Goal: Register for event/course

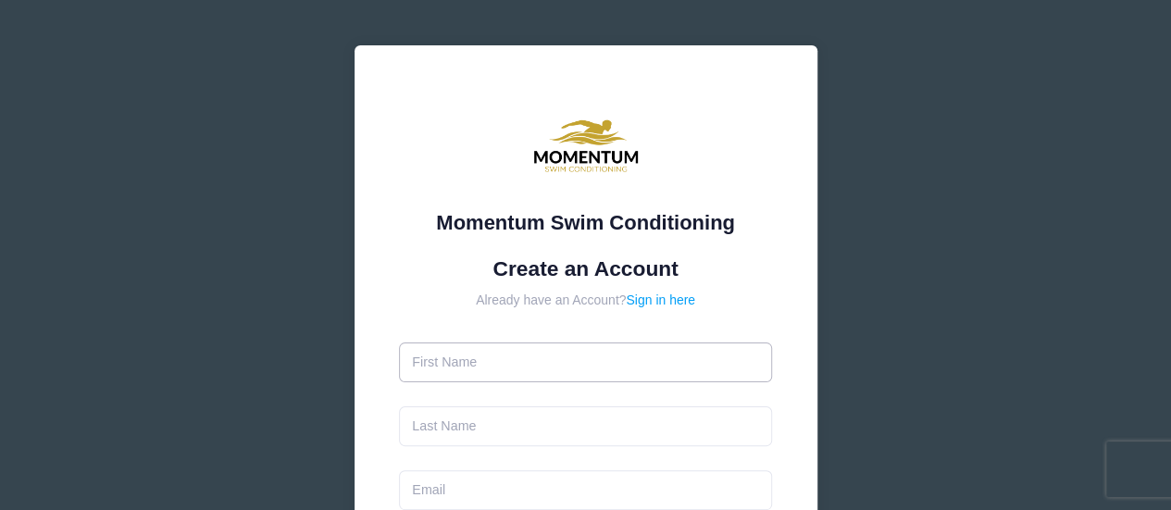
click at [466, 375] on input "text" at bounding box center [585, 363] width 373 height 40
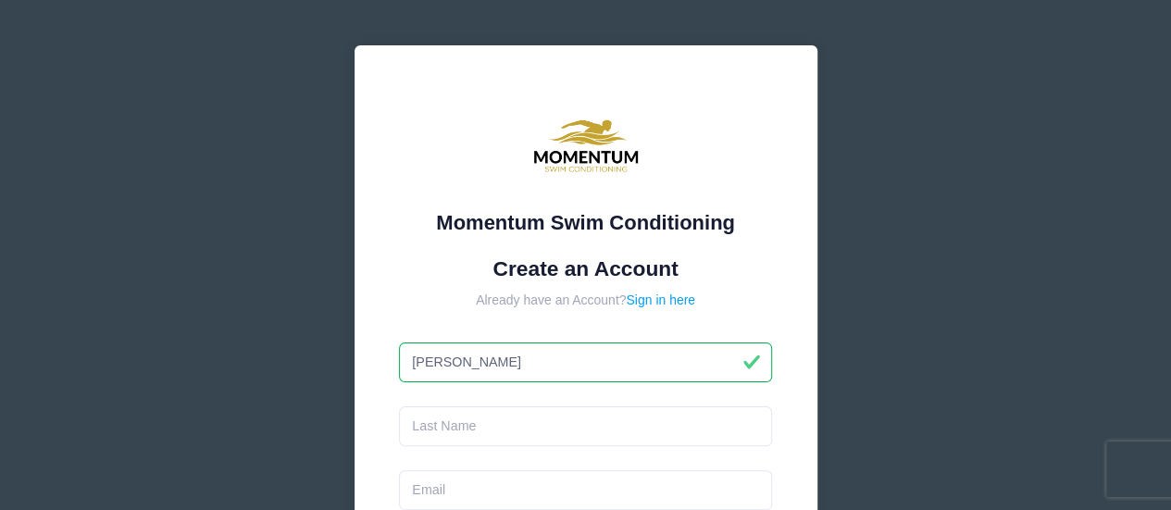
type input "[PERSON_NAME]"
type input "o"
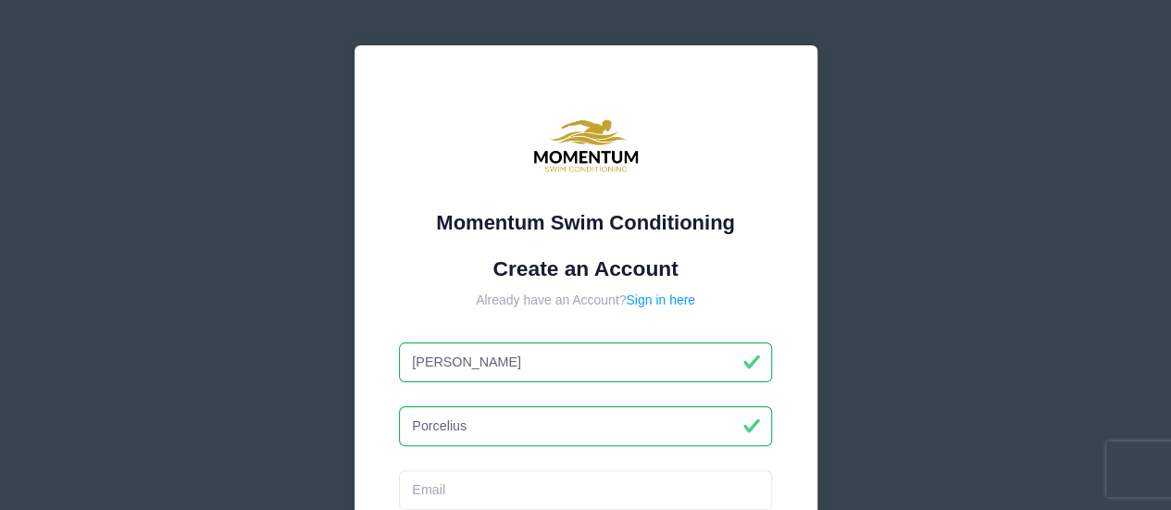
type input "Porcelius"
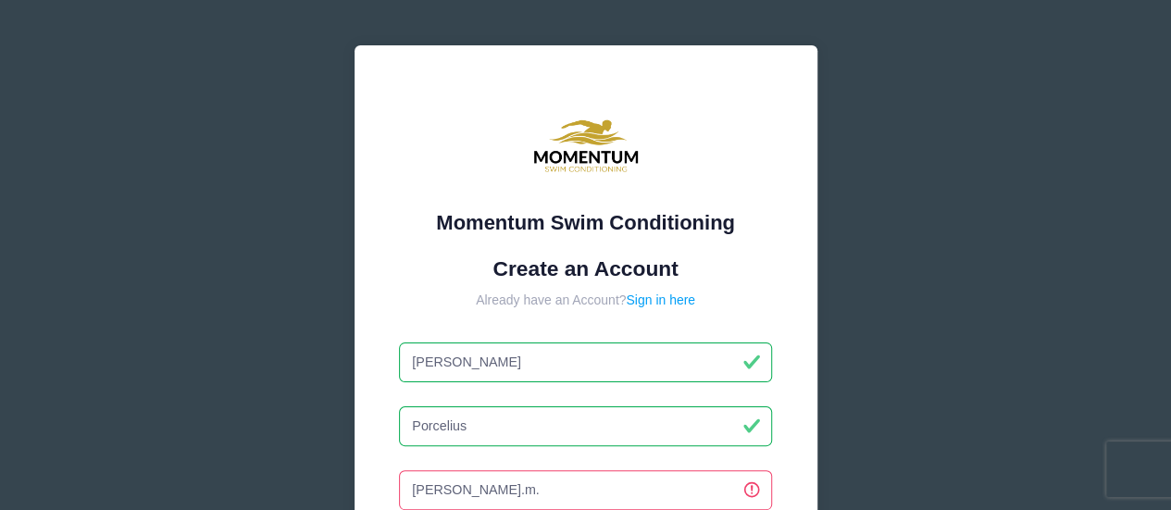
type input "[PERSON_NAME][EMAIL_ADDRESS][PERSON_NAME][DOMAIN_NAME]"
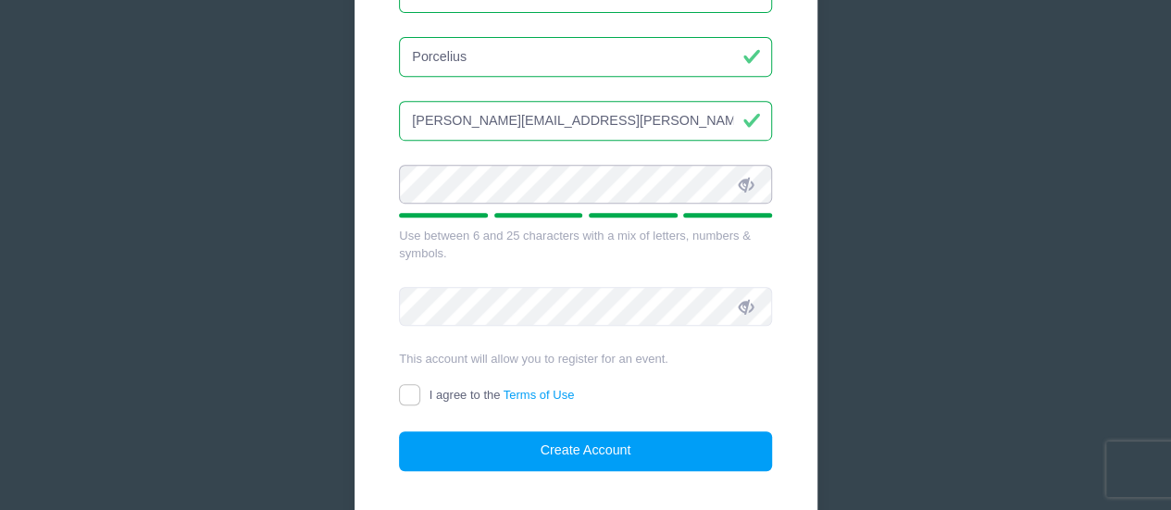
scroll to position [370, 0]
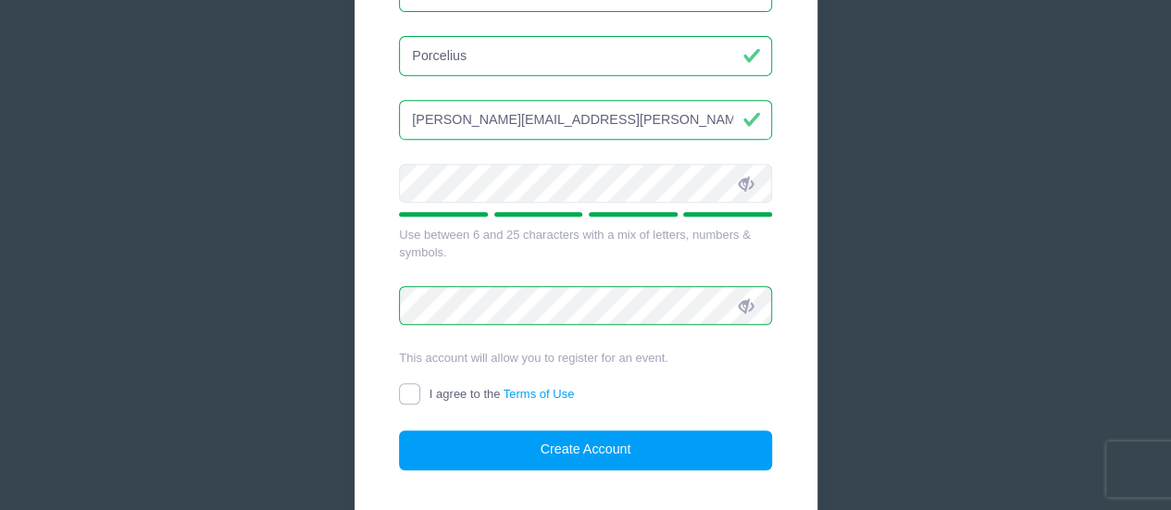
click at [411, 388] on input "I agree to the Terms of Use" at bounding box center [409, 393] width 21 height 21
checkbox input "true"
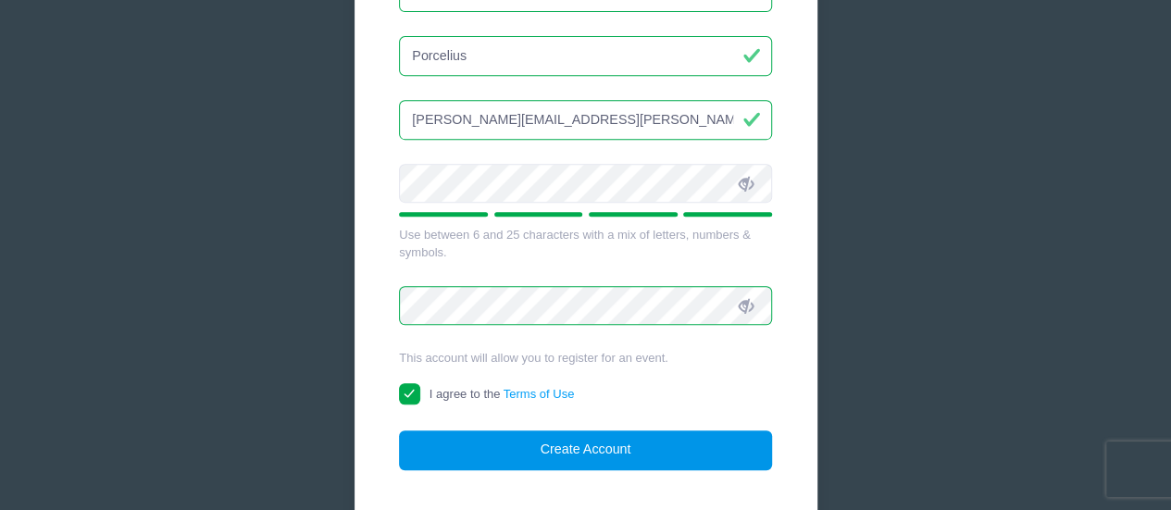
click at [572, 453] on button "Create Account" at bounding box center [585, 451] width 373 height 40
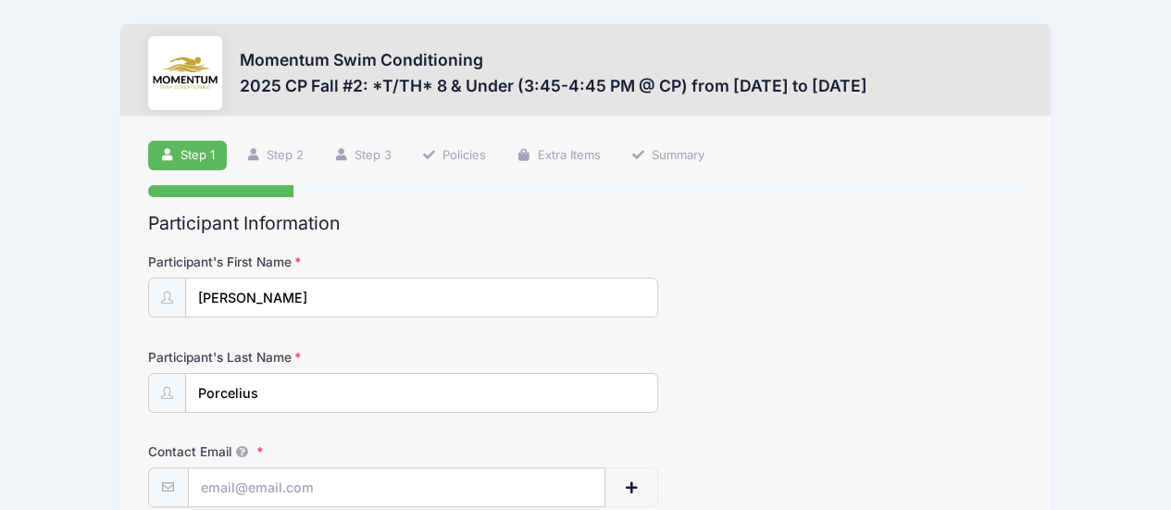
scroll to position [164, 0]
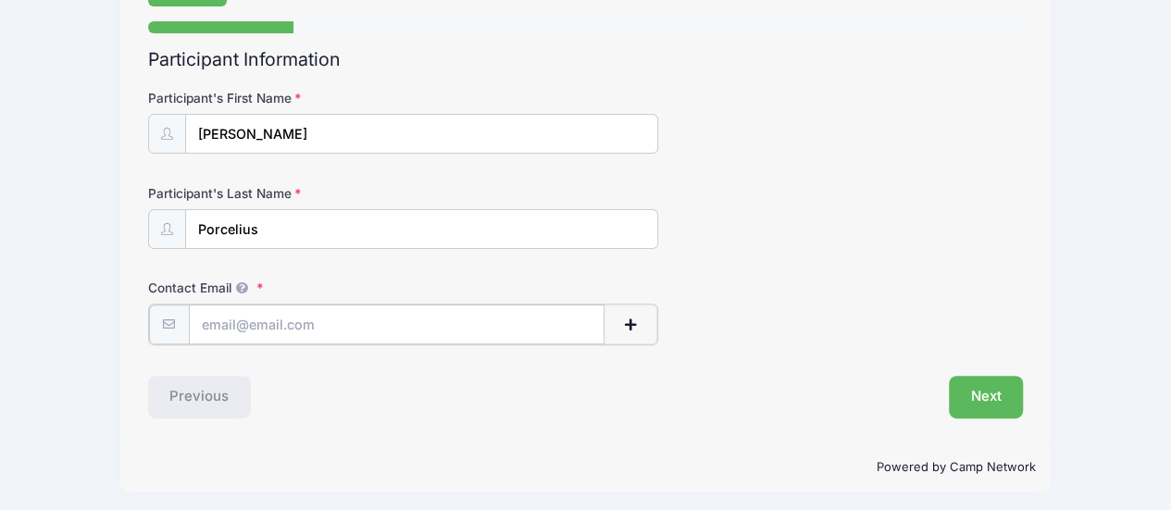
click at [254, 314] on input "Contact Email" at bounding box center [397, 325] width 417 height 40
type input "[PERSON_NAME][EMAIL_ADDRESS][PERSON_NAME][DOMAIN_NAME]"
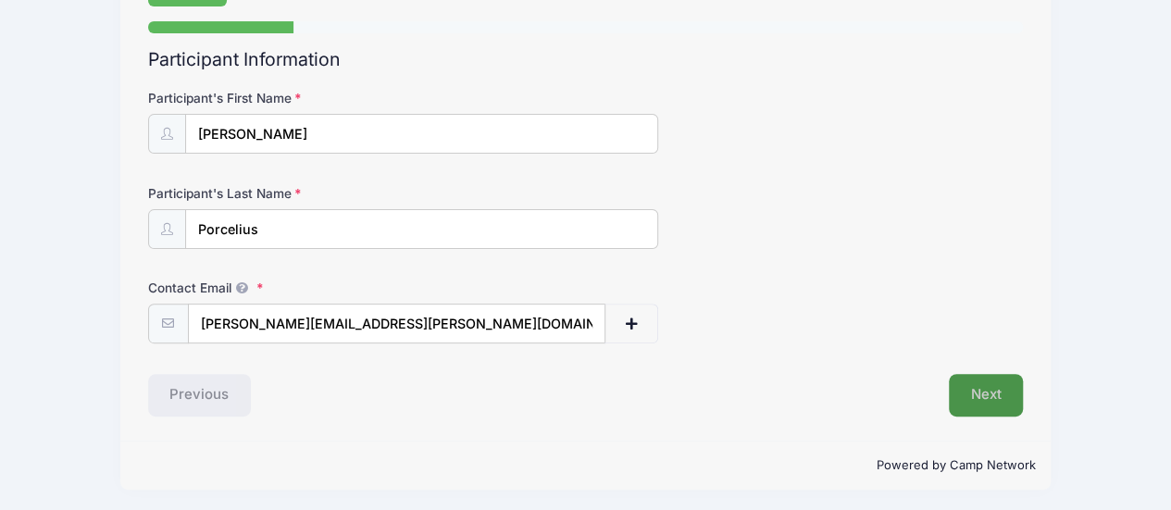
click at [981, 394] on button "Next" at bounding box center [986, 395] width 75 height 43
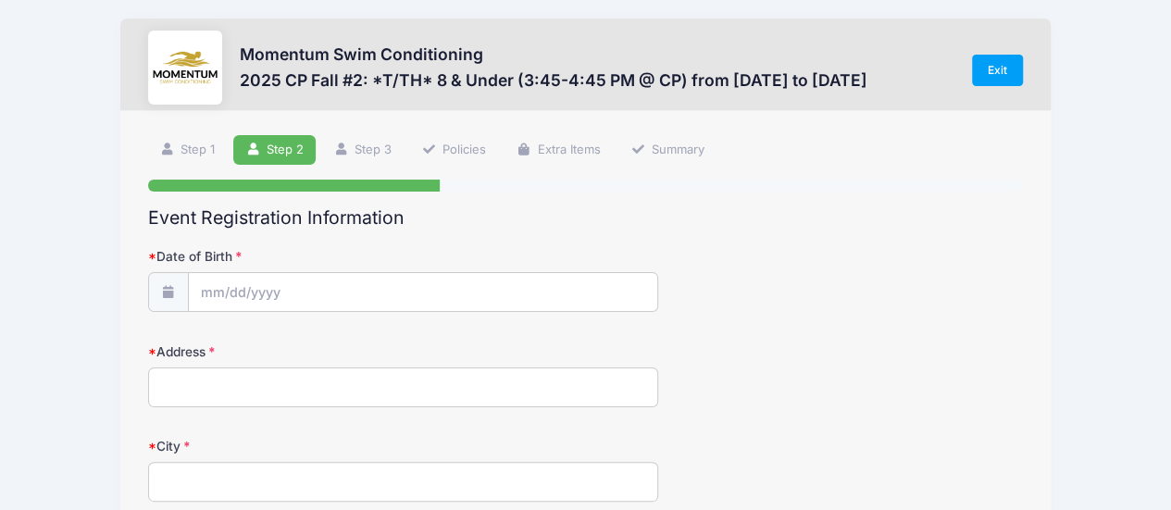
scroll to position [0, 0]
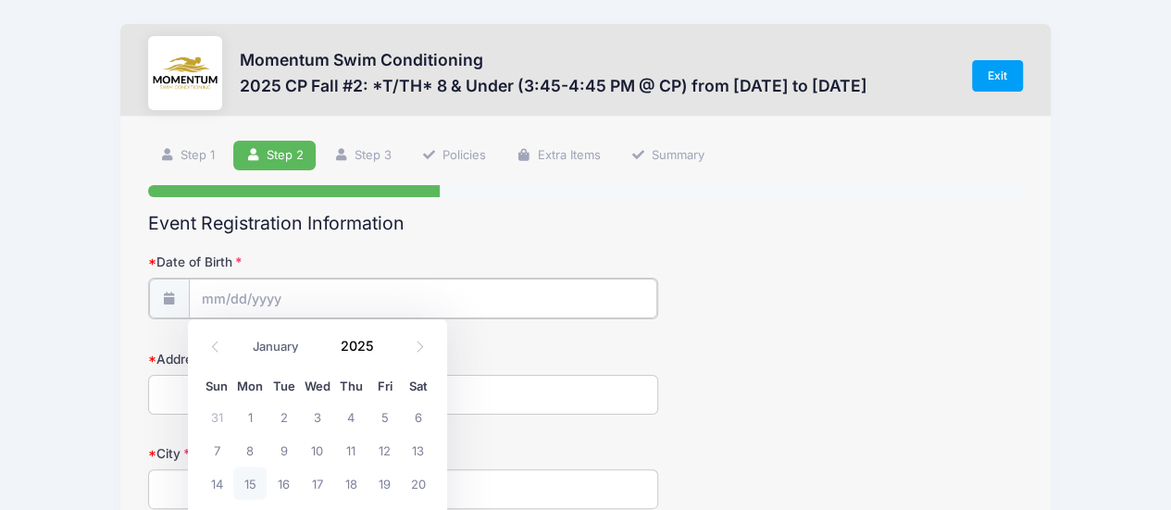
click at [323, 286] on input "Date of Birth" at bounding box center [423, 299] width 469 height 40
click at [420, 344] on icon at bounding box center [420, 347] width 6 height 11
select select "10"
click at [315, 444] on span "5" at bounding box center [317, 449] width 33 height 33
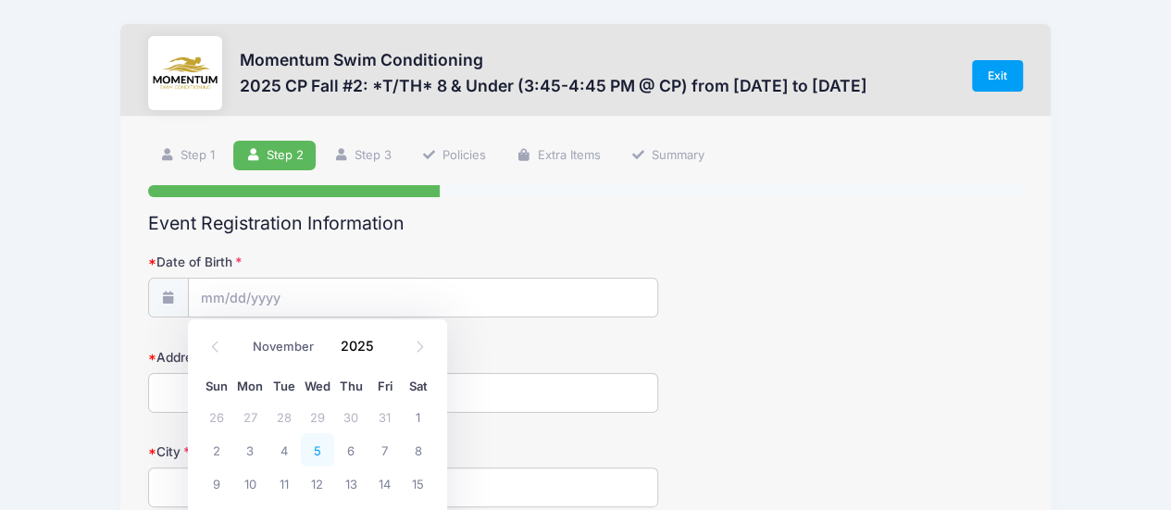
type input "11/05/2025"
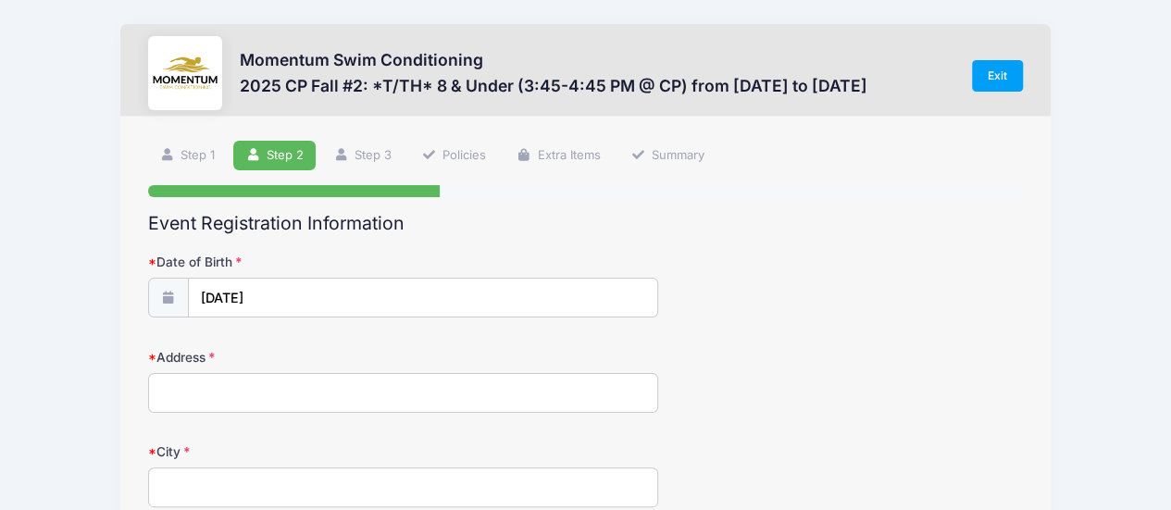
click at [302, 399] on input "Address" at bounding box center [403, 393] width 511 height 40
click at [428, 307] on input "11/05/2025" at bounding box center [423, 299] width 469 height 40
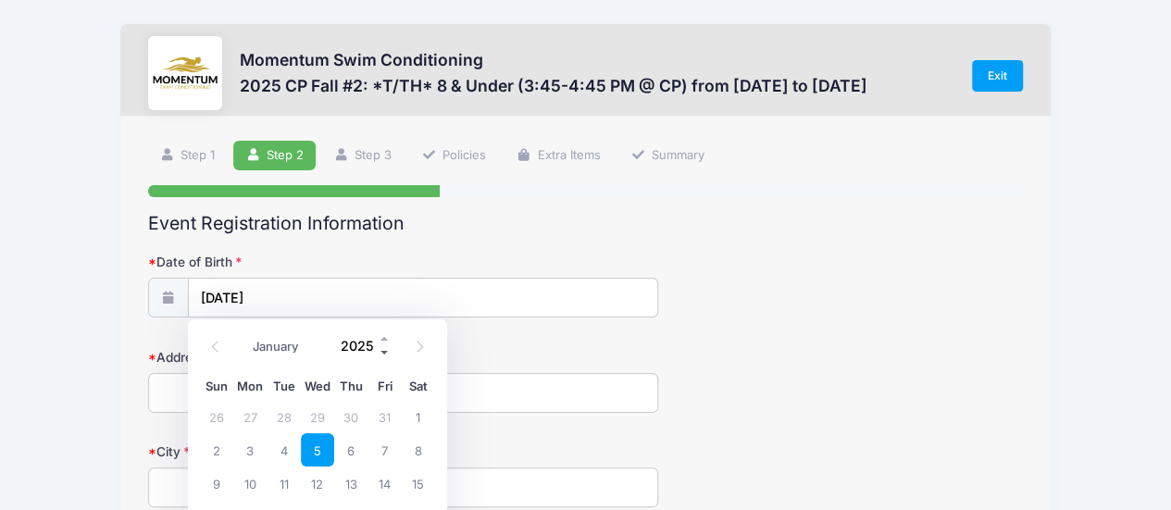
click at [382, 349] on span at bounding box center [385, 353] width 13 height 14
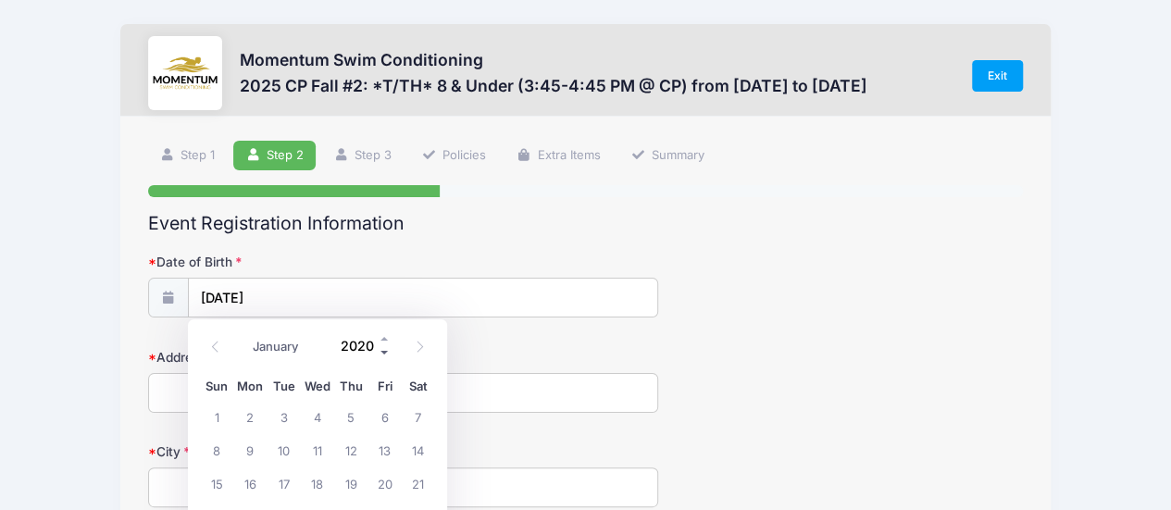
click at [382, 349] on span at bounding box center [385, 353] width 13 height 14
type input "2019"
click at [277, 449] on span "5" at bounding box center [283, 449] width 33 height 33
type input "[DATE]"
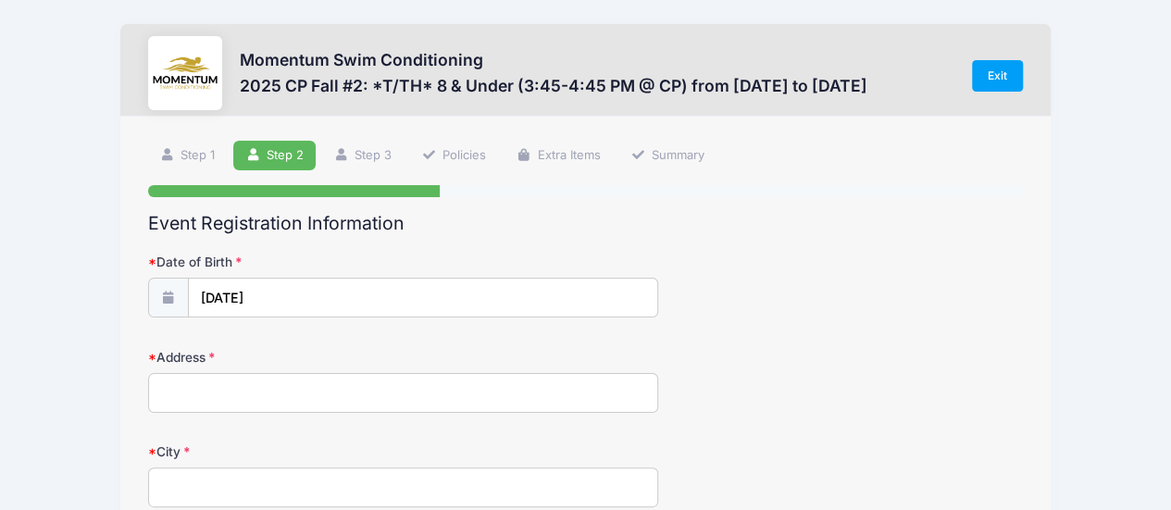
click at [232, 392] on input "Address" at bounding box center [403, 393] width 511 height 40
type input "[STREET_ADDRESS][PERSON_NAME]"
type input "LISLE"
select select "IL"
type input "60532"
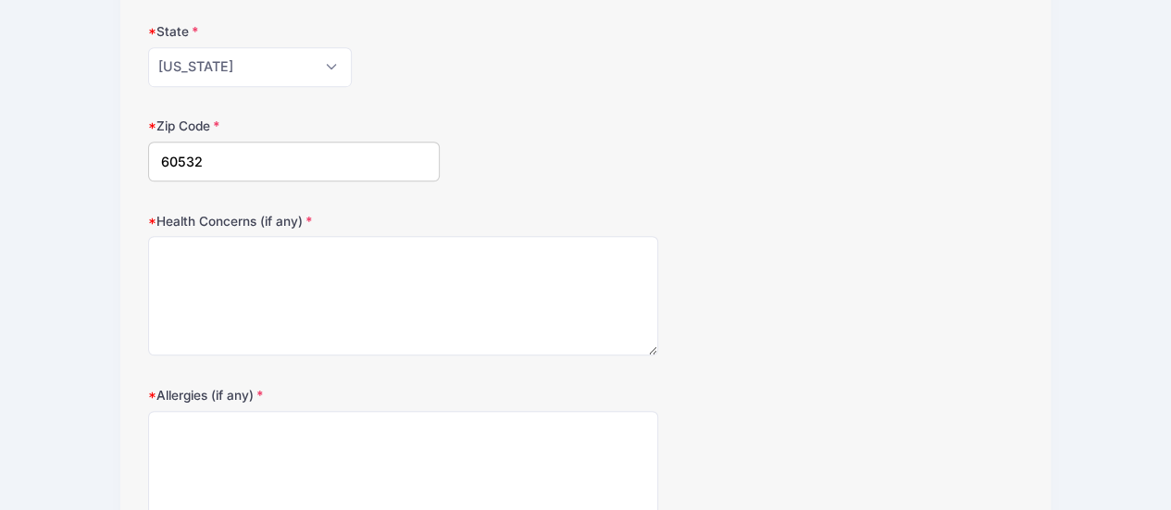
scroll to position [517, 0]
click at [243, 318] on textarea "Health Concerns (if any)" at bounding box center [403, 294] width 511 height 119
type textarea "none"
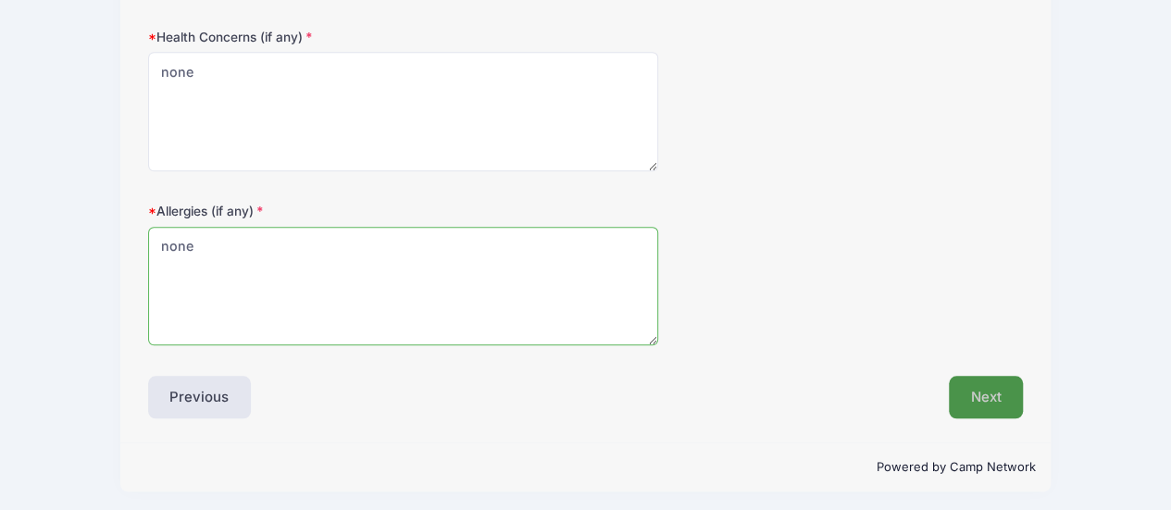
type textarea "none"
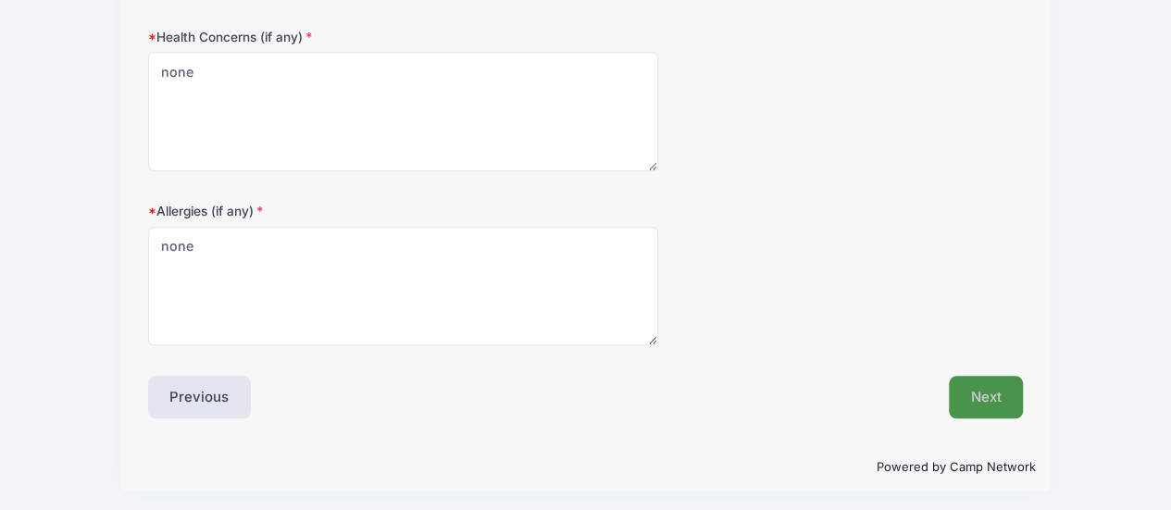
click at [961, 384] on button "Next" at bounding box center [986, 397] width 75 height 43
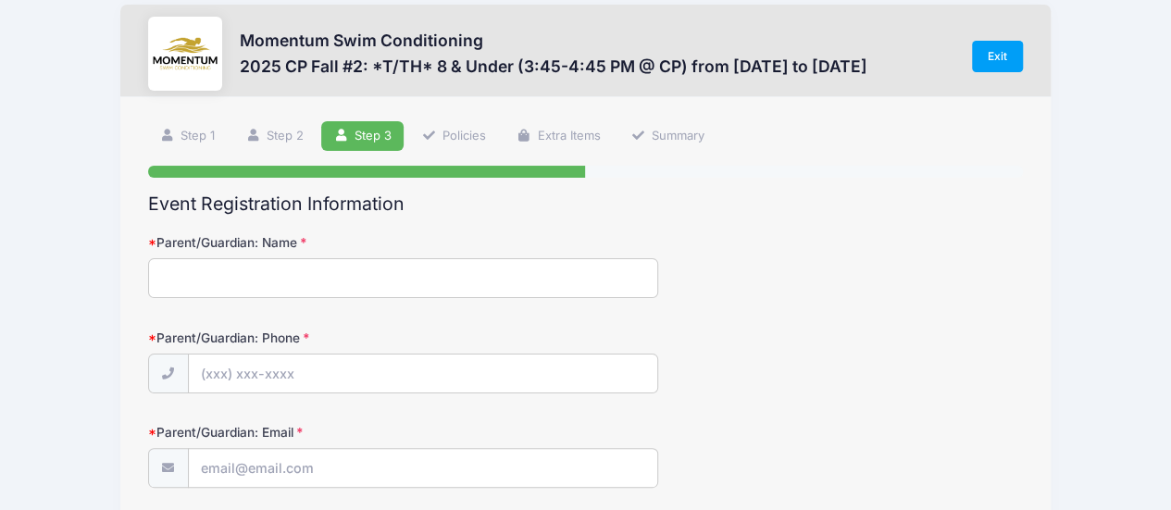
scroll to position [0, 0]
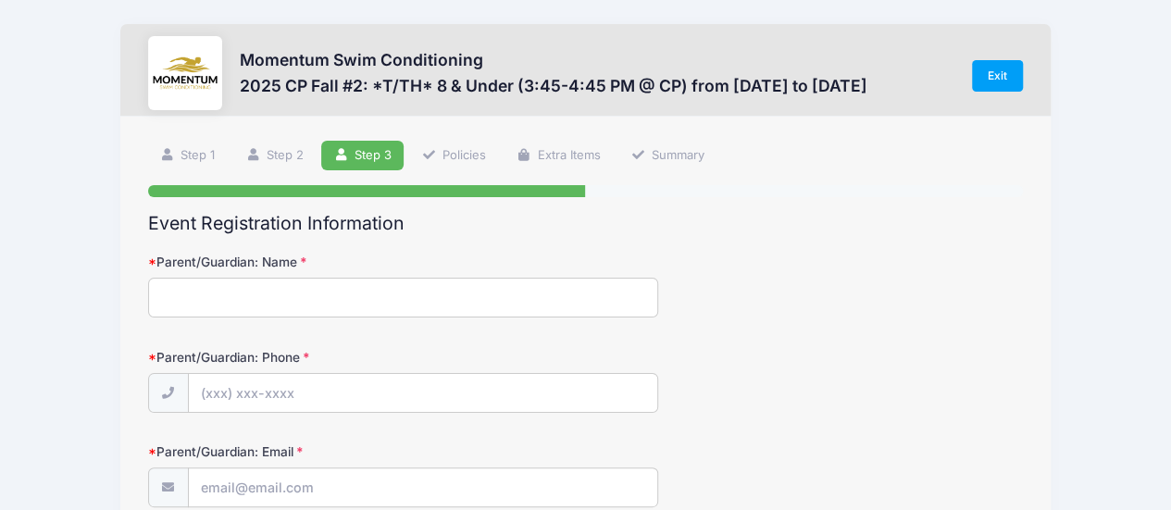
click at [404, 297] on input "Parent/Guardian: Name" at bounding box center [403, 298] width 511 height 40
type input "[PERSON_NAME]"
type input "[PHONE_NUMBER]"
type input "[PERSON_NAME][EMAIL_ADDRESS][PERSON_NAME][DOMAIN_NAME]"
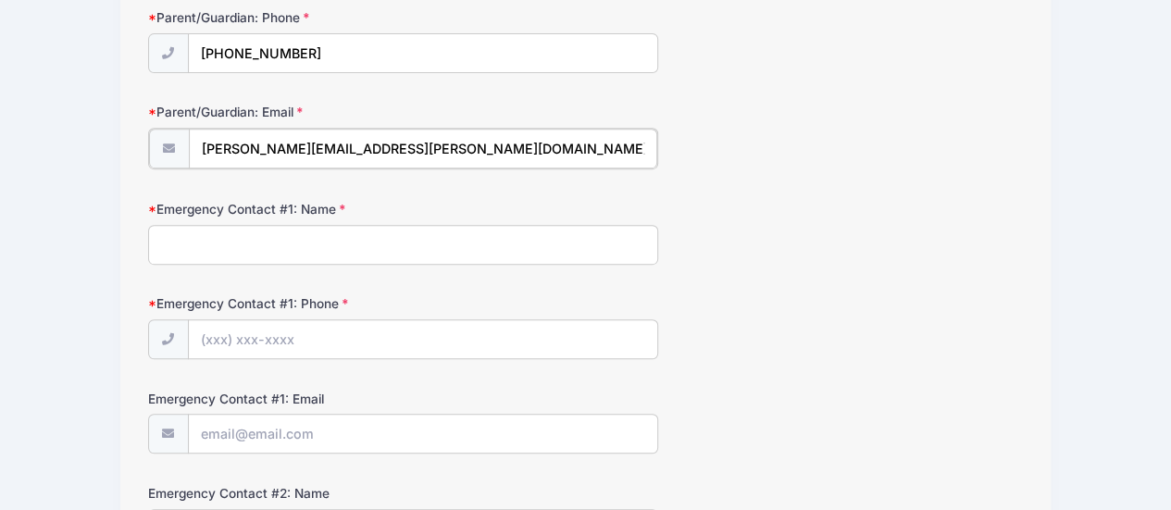
scroll to position [341, 0]
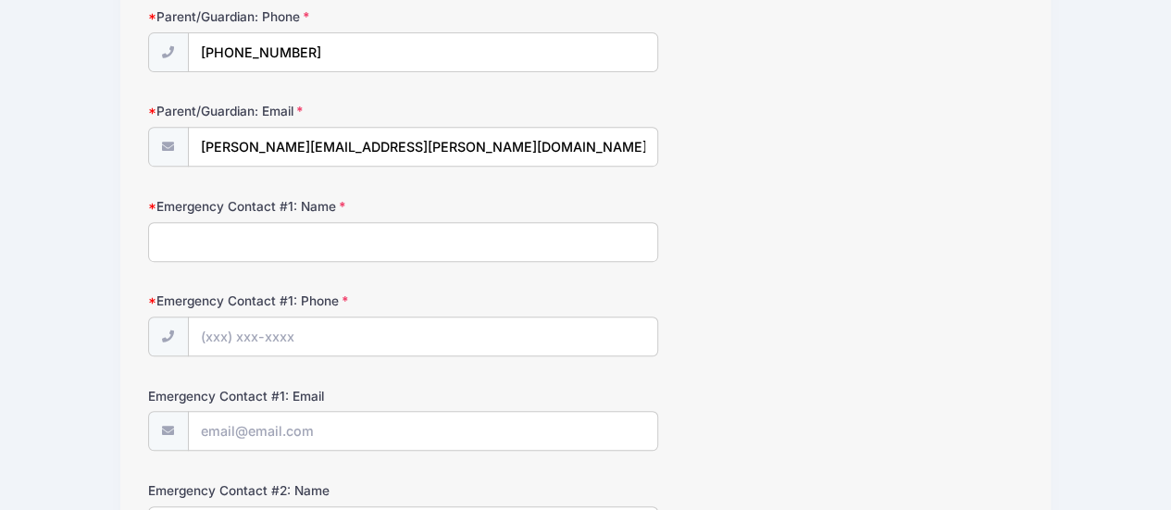
click at [276, 232] on input "Emergency Contact #1: Name" at bounding box center [403, 242] width 511 height 40
type input "[PERSON_NAME]"
click at [251, 339] on input "Emergency Contact #1: Phone" at bounding box center [423, 338] width 469 height 40
type input "(219) 241-6210"
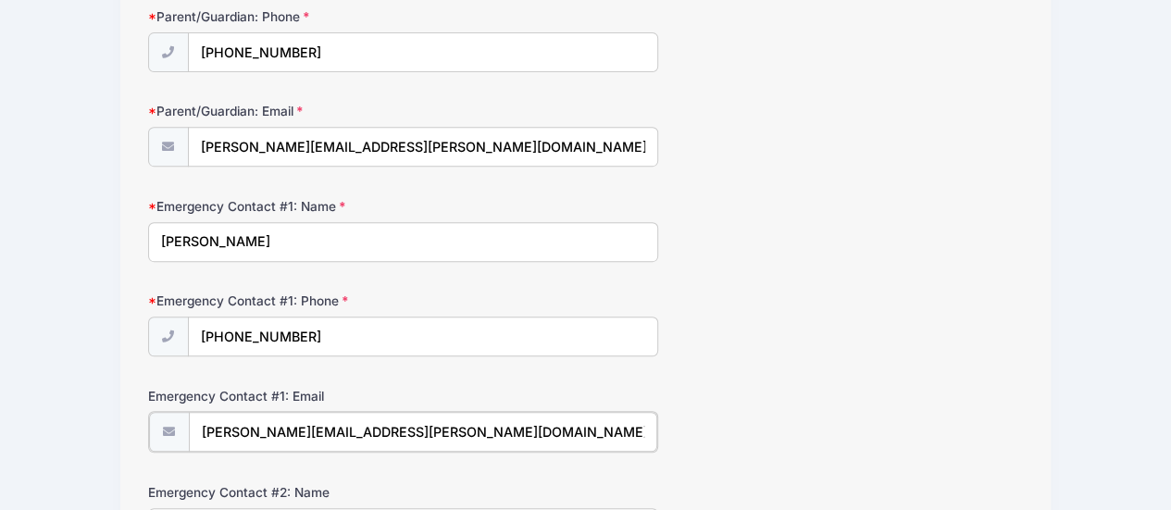
type input "[PERSON_NAME][EMAIL_ADDRESS][PERSON_NAME][DOMAIN_NAME]"
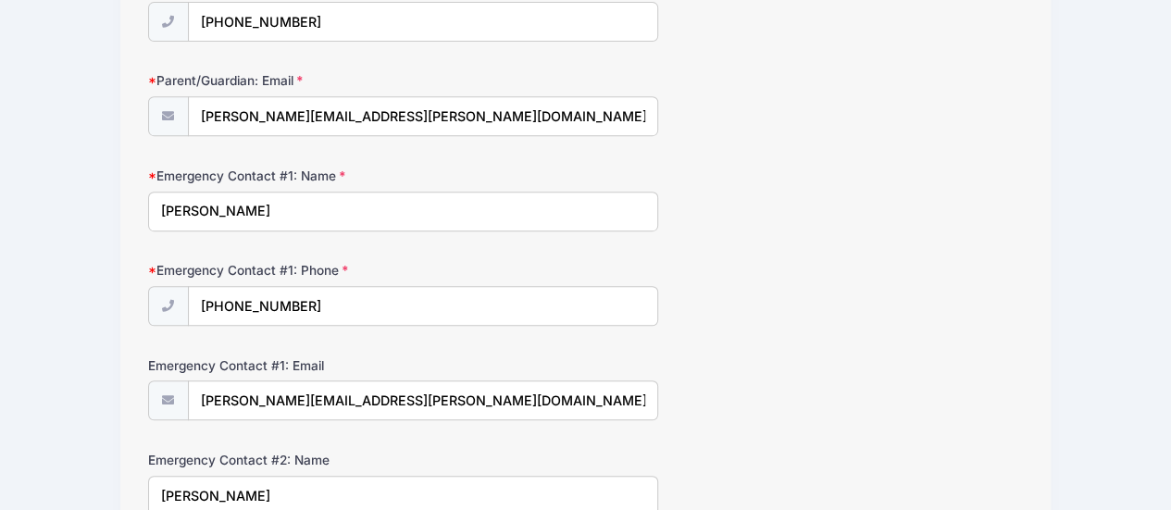
type input "[PERSON_NAME]"
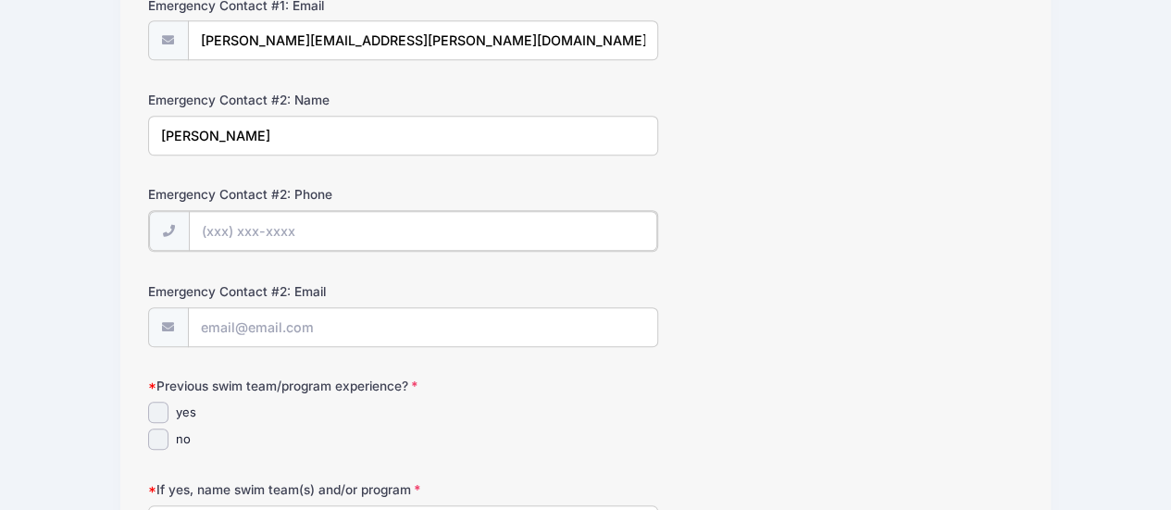
scroll to position [730, 0]
type input "(630) 404-3582"
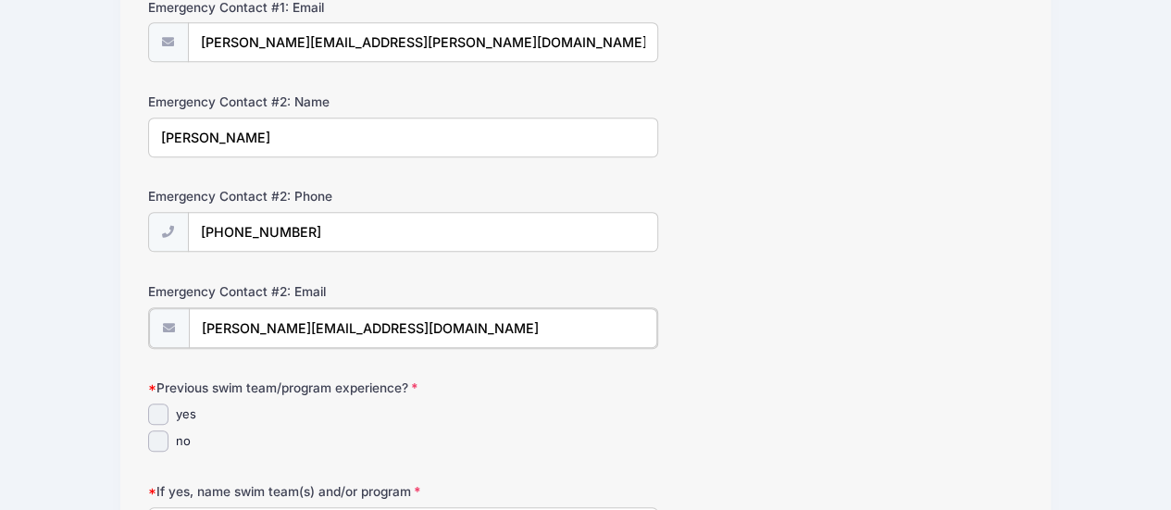
type input "[PERSON_NAME][EMAIL_ADDRESS][DOMAIN_NAME]"
click at [157, 405] on input "yes" at bounding box center [158, 412] width 21 height 21
checkbox input "true"
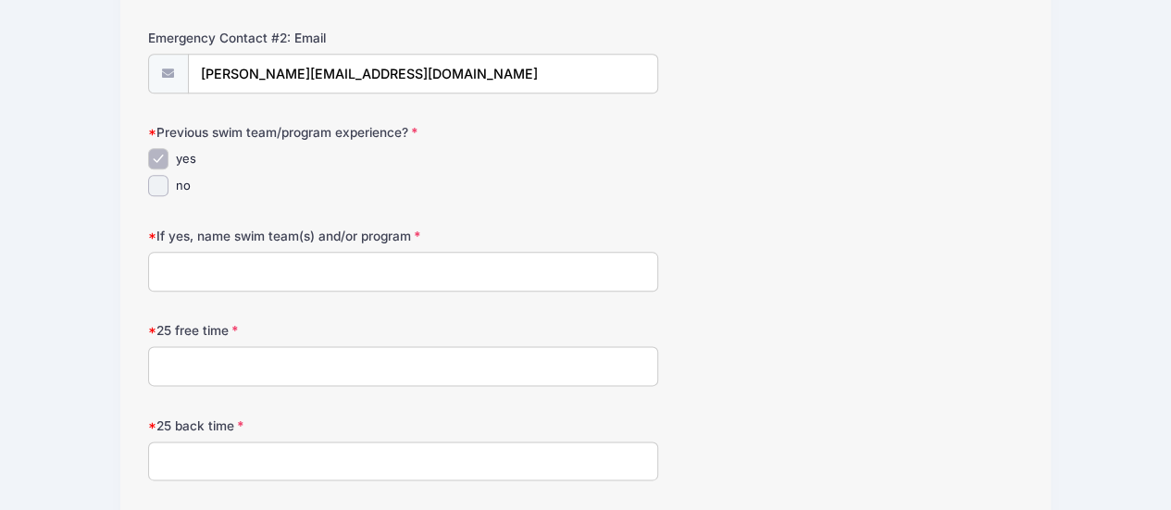
scroll to position [989, 0]
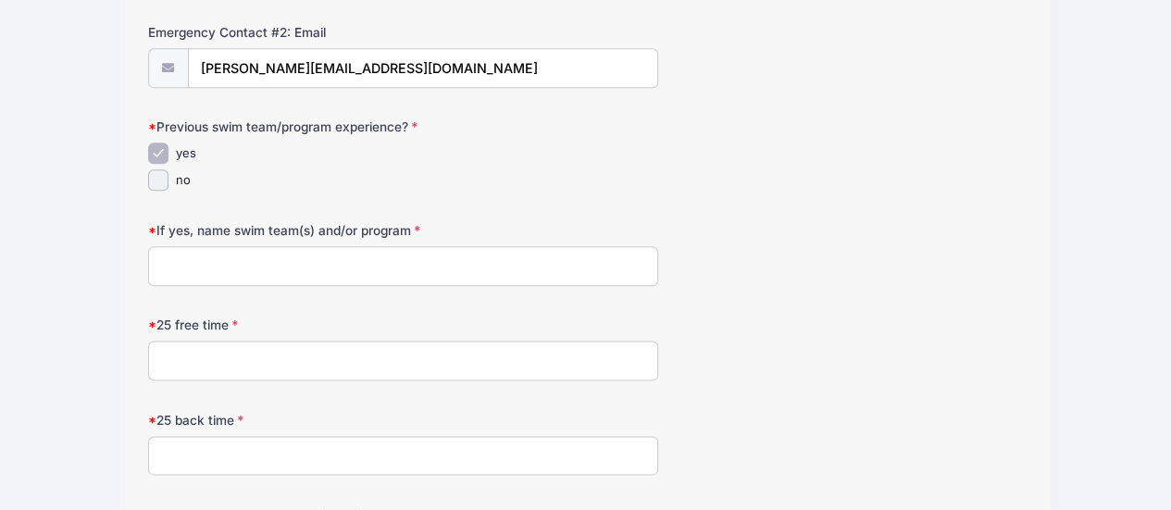
click at [319, 260] on input "If yes, name swim team(s) and/or program" at bounding box center [403, 266] width 511 height 40
type input "[PERSON_NAME] Creek Cyclones"
click at [278, 446] on input "25 back time" at bounding box center [403, 456] width 511 height 40
type input "36.68"
click at [235, 358] on input "25 free time" at bounding box center [403, 361] width 511 height 40
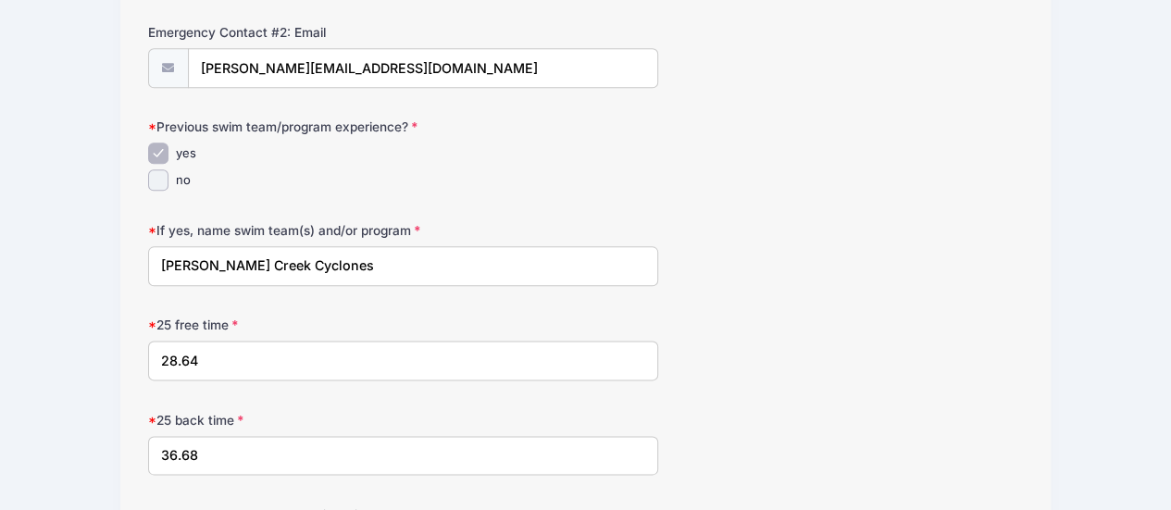
type input "28.64"
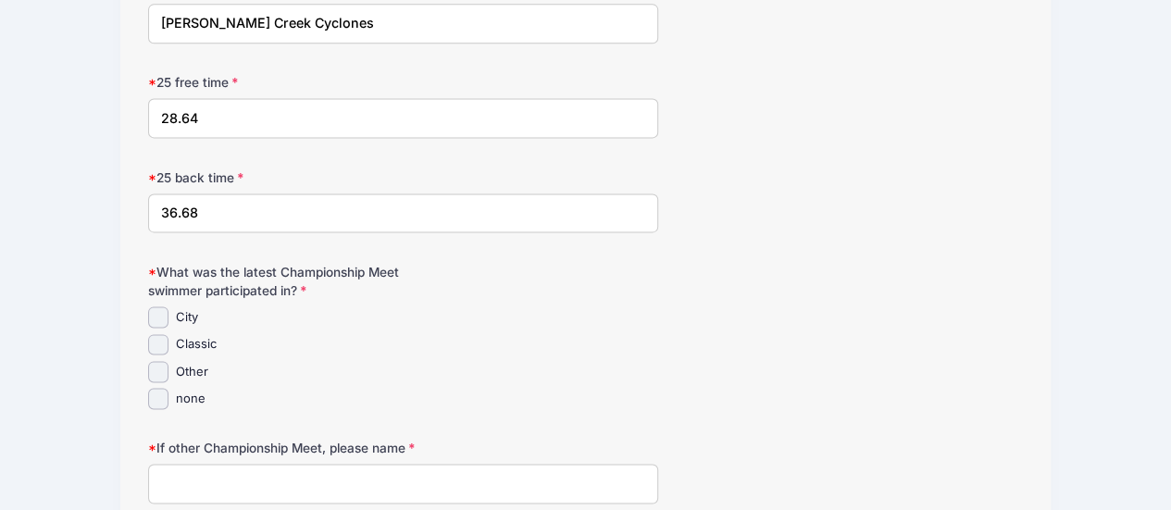
scroll to position [1232, 0]
click at [156, 339] on input "Classic" at bounding box center [158, 344] width 21 height 21
checkbox input "true"
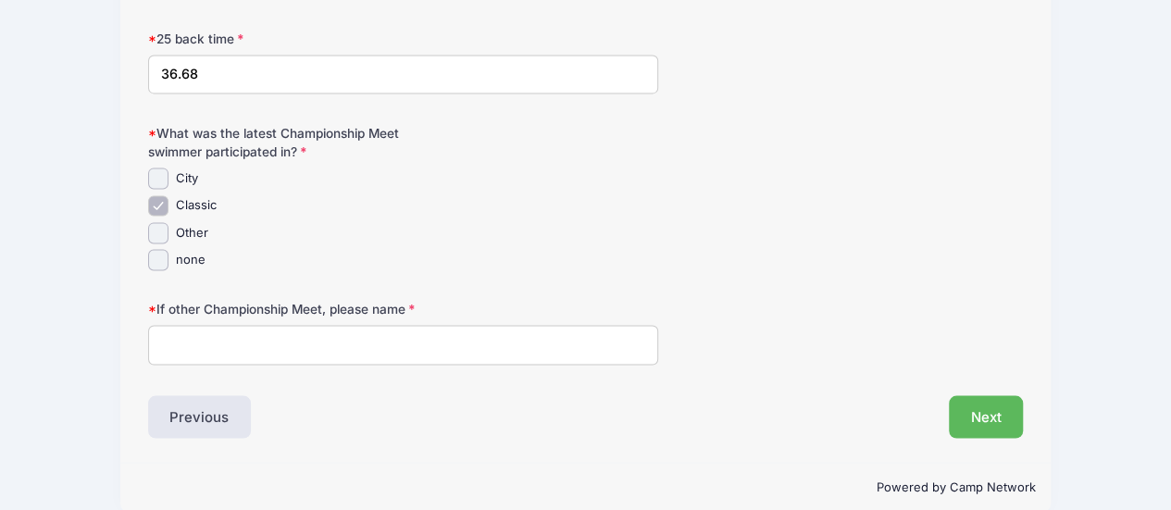
scroll to position [1385, 0]
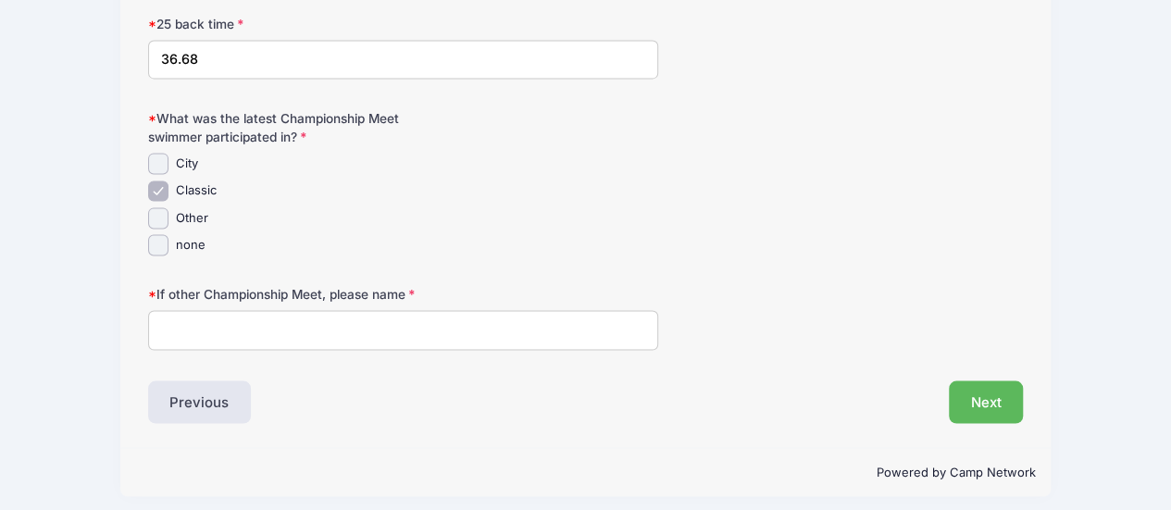
click at [576, 321] on input "If other Championship Meet, please name" at bounding box center [403, 330] width 511 height 40
type input "none"
click at [985, 394] on button "Next" at bounding box center [986, 402] width 75 height 43
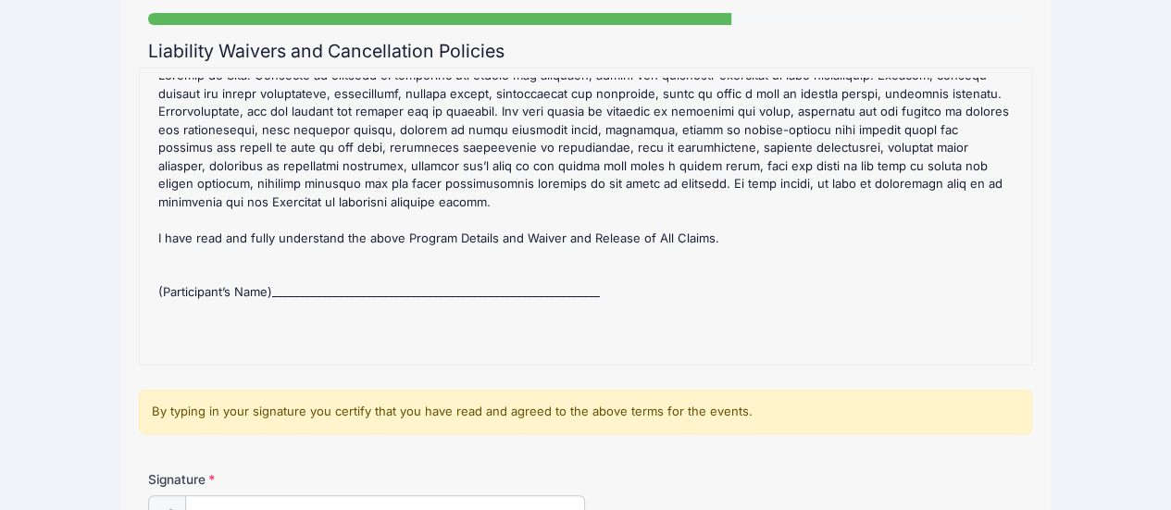
scroll to position [0, 0]
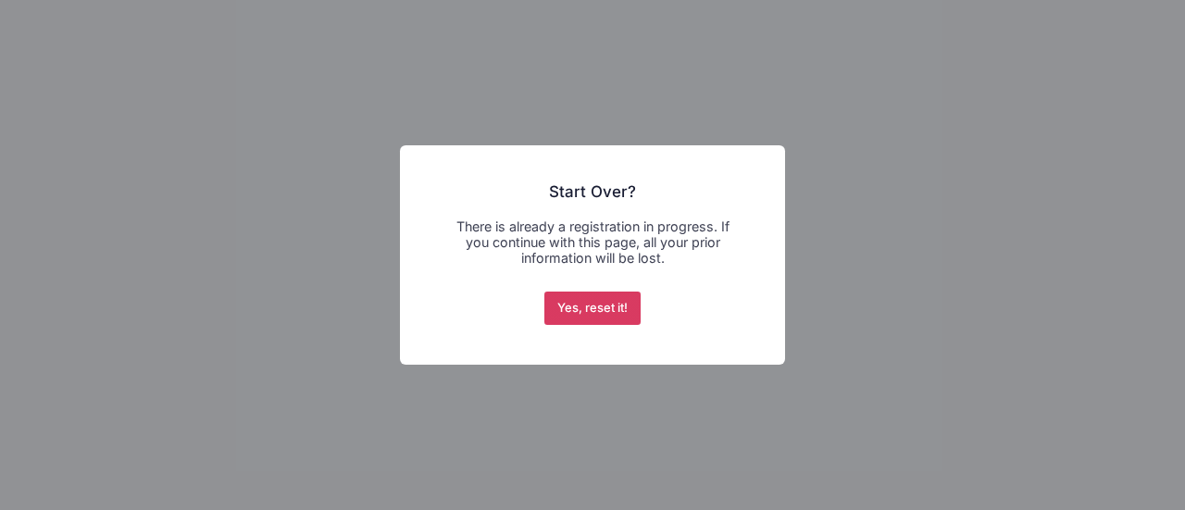
click at [628, 319] on button "Yes, reset it!" at bounding box center [593, 308] width 97 height 33
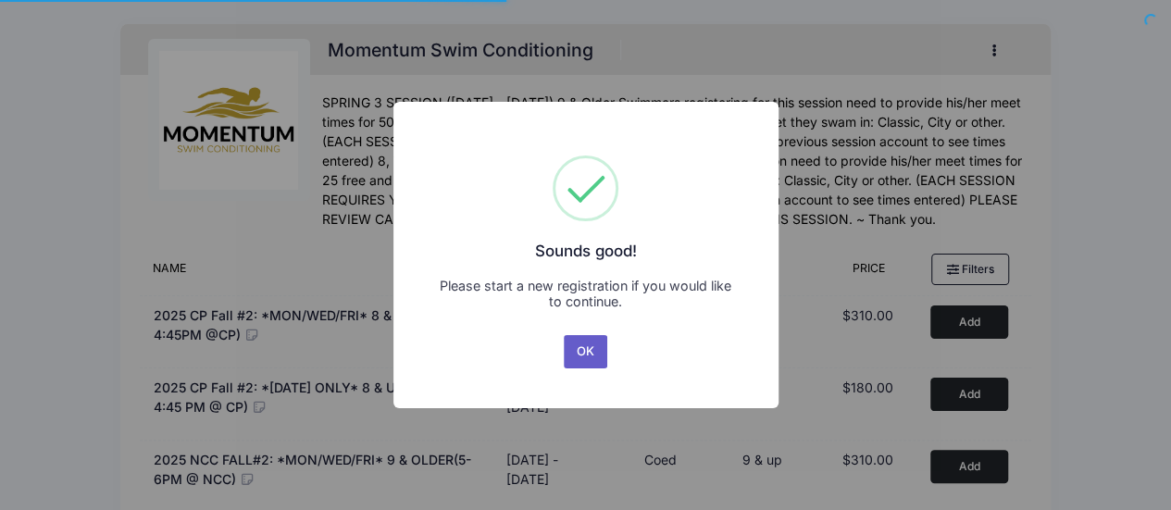
click at [579, 350] on button "OK" at bounding box center [586, 351] width 44 height 33
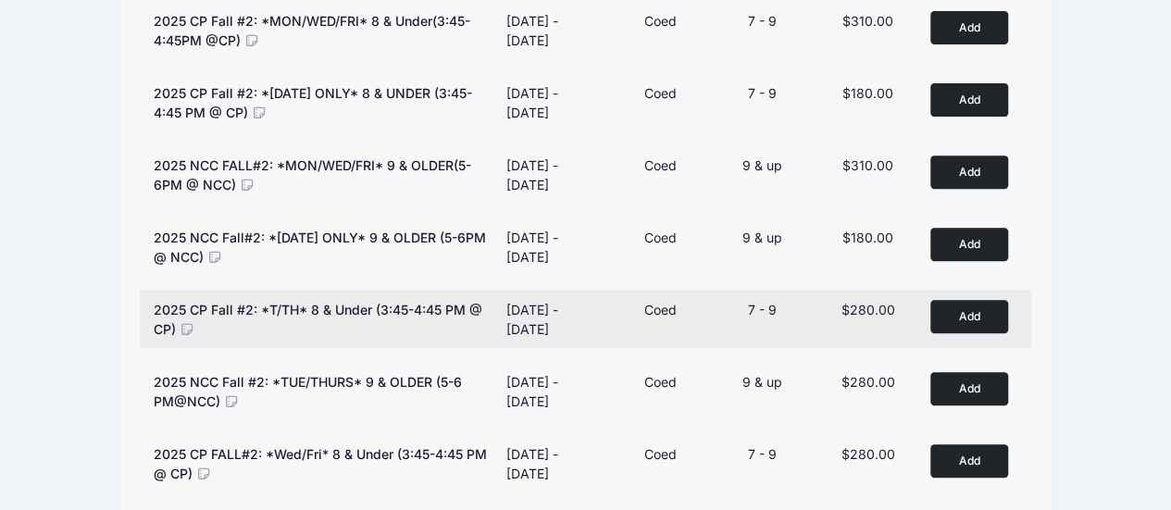
scroll to position [296, 0]
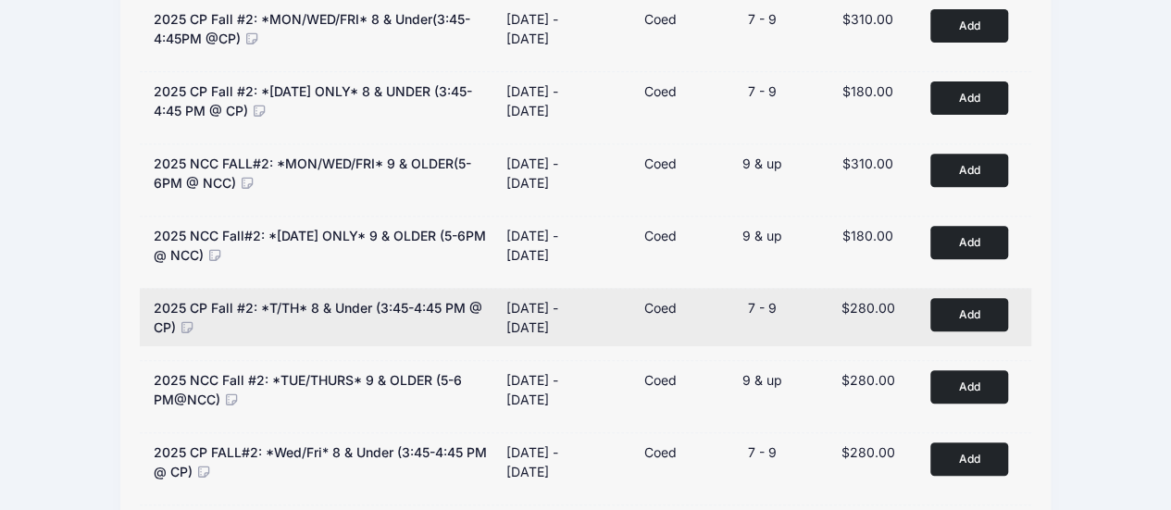
click at [983, 310] on button "Add to Cart" at bounding box center [970, 314] width 78 height 32
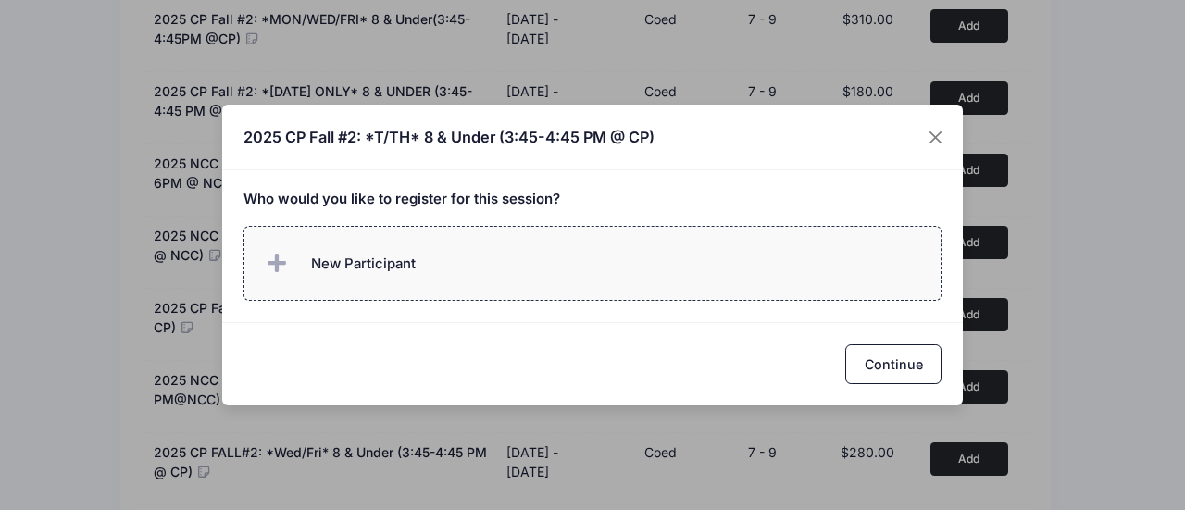
click at [645, 271] on label "New Participant" at bounding box center [593, 263] width 699 height 75
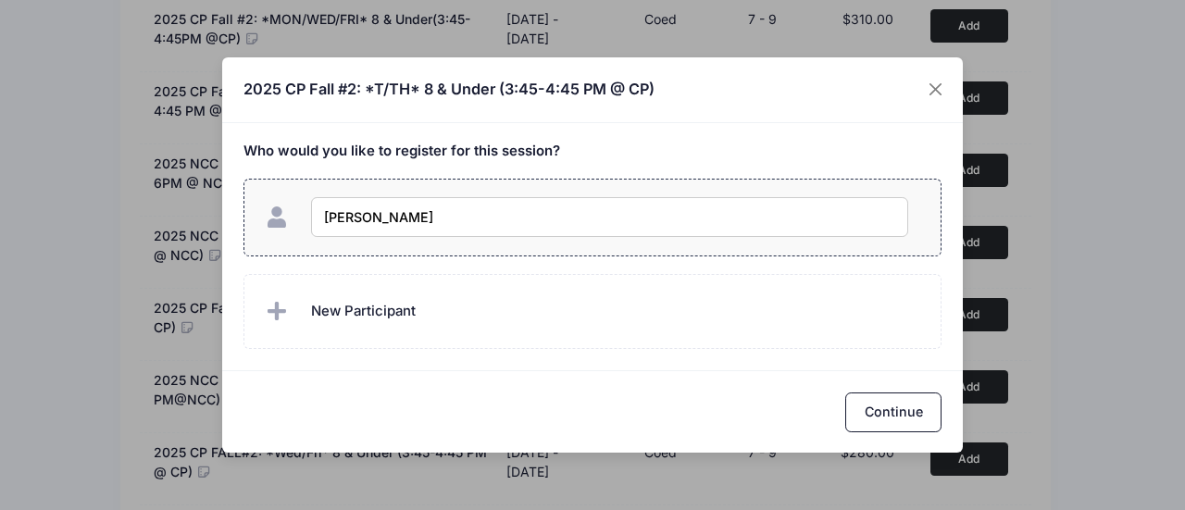
type input "[PERSON_NAME]"
checkbox input "true"
click at [908, 407] on button "Continue" at bounding box center [893, 413] width 96 height 40
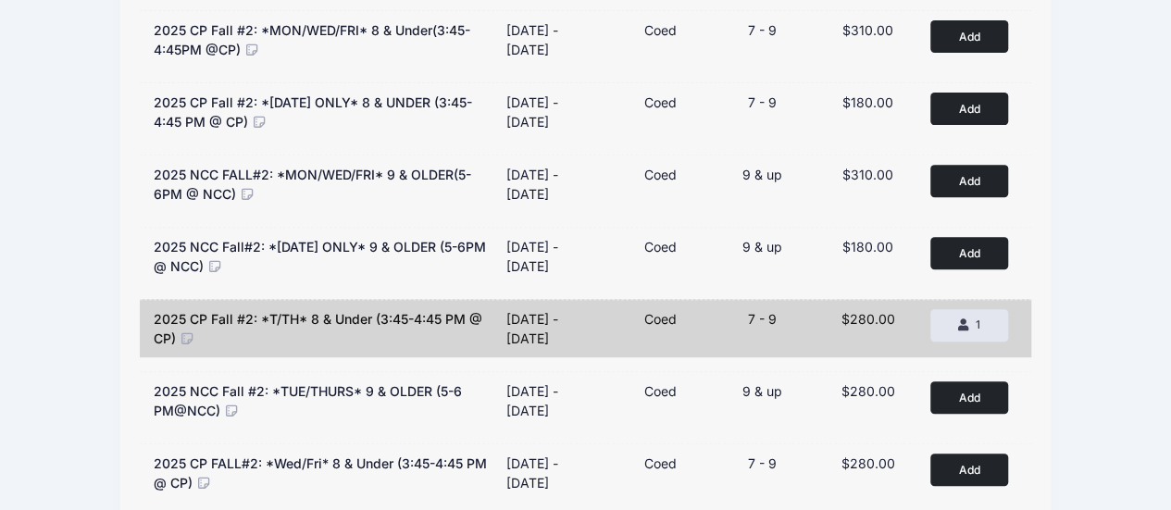
scroll to position [0, 0]
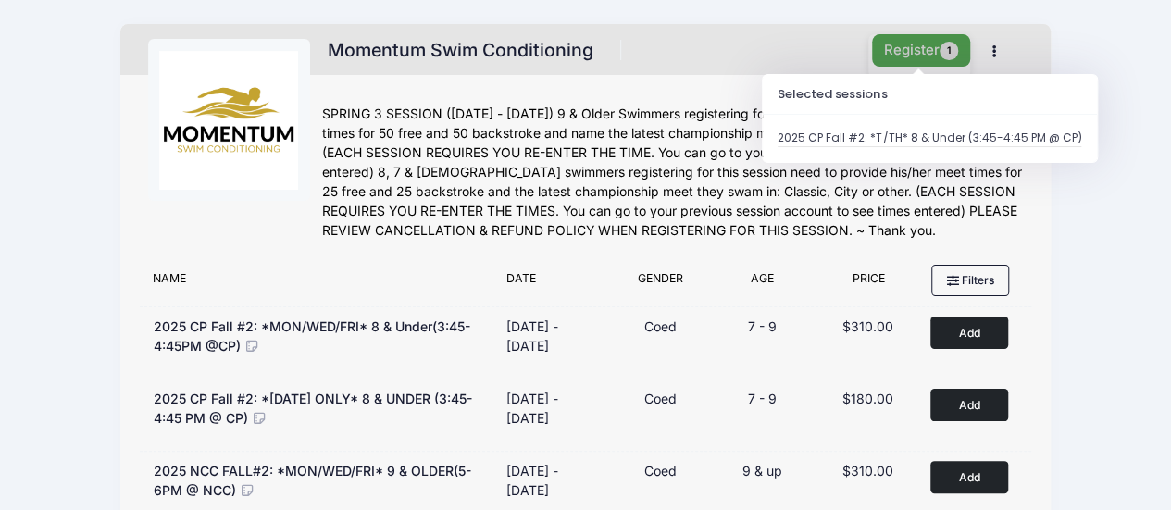
click at [911, 51] on button "Register 1" at bounding box center [921, 50] width 98 height 32
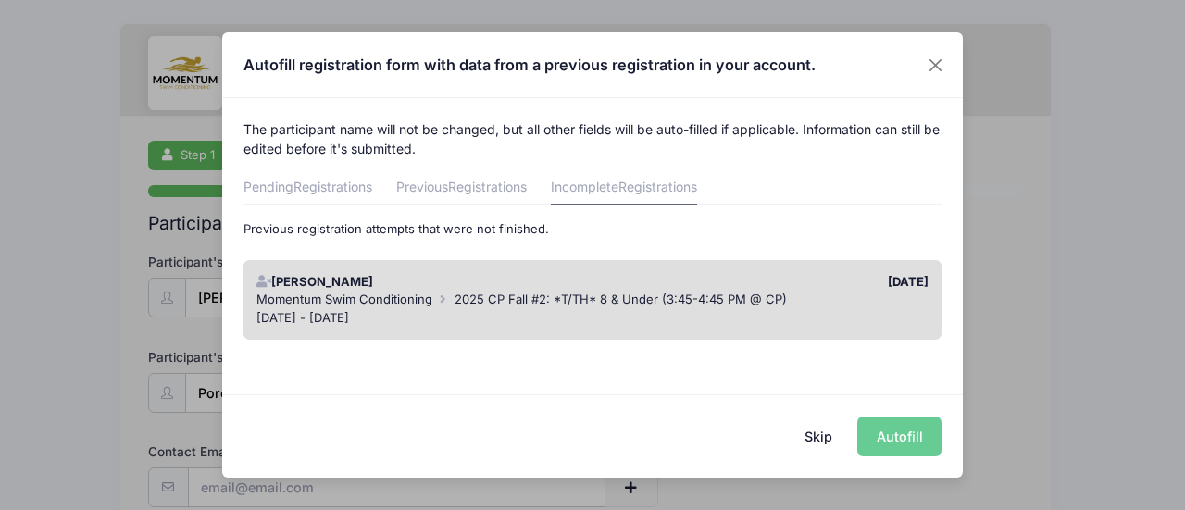
click at [643, 298] on span "2025 CP Fall #2: *T/TH* 8 & Under (3:45-4:45 PM @ CP)" at bounding box center [621, 299] width 332 height 15
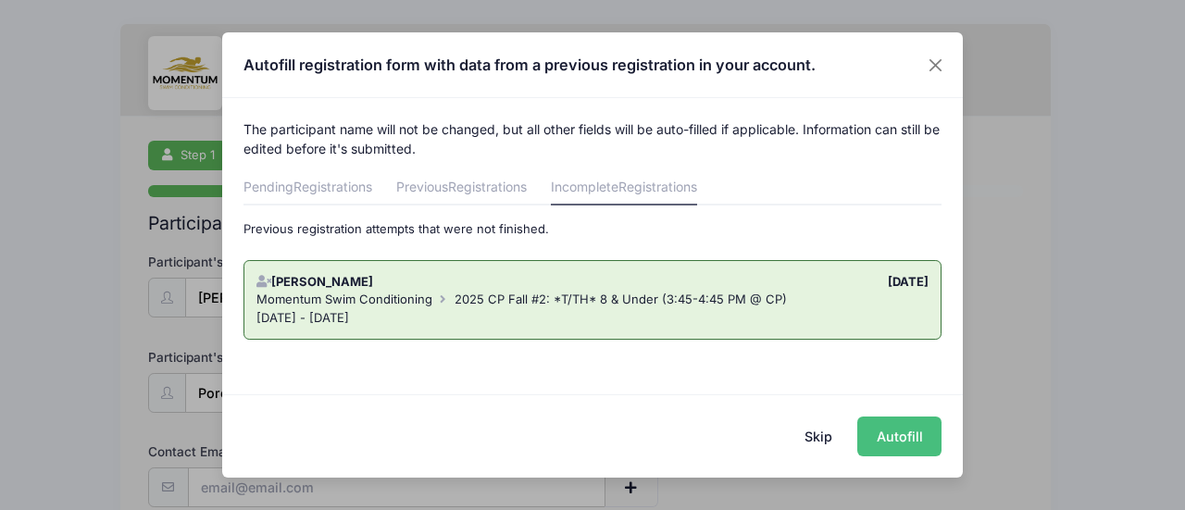
click at [908, 432] on button "Autofill" at bounding box center [900, 437] width 84 height 40
type input "[PERSON_NAME][EMAIL_ADDRESS][PERSON_NAME][DOMAIN_NAME]"
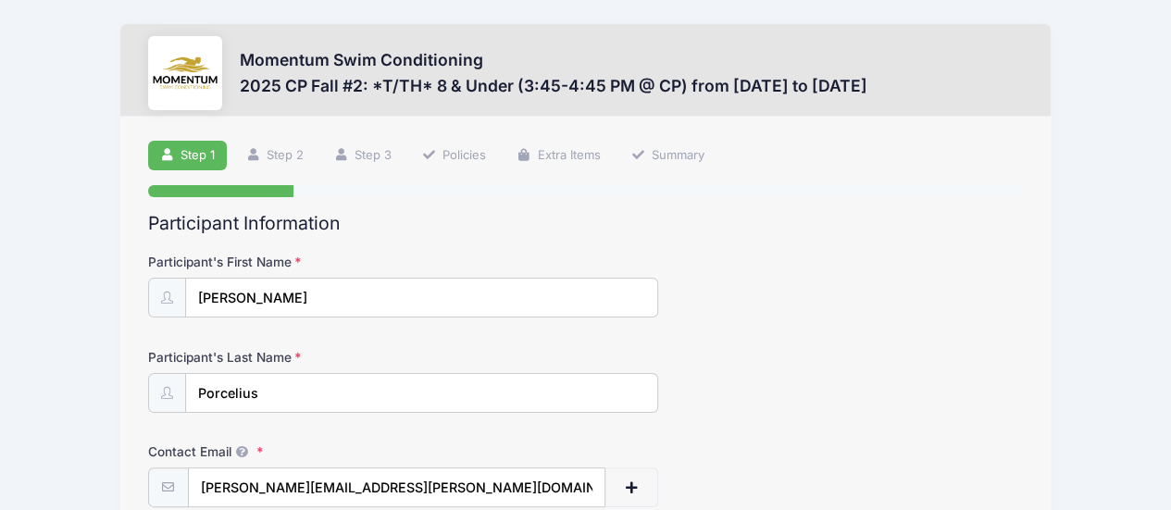
scroll to position [164, 0]
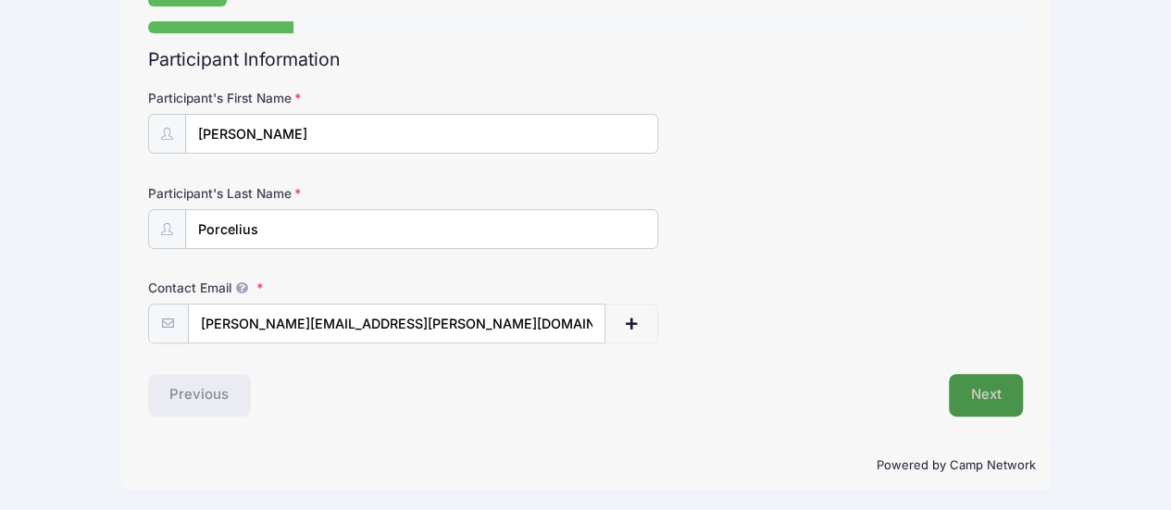
click at [984, 392] on button "Next" at bounding box center [986, 395] width 75 height 43
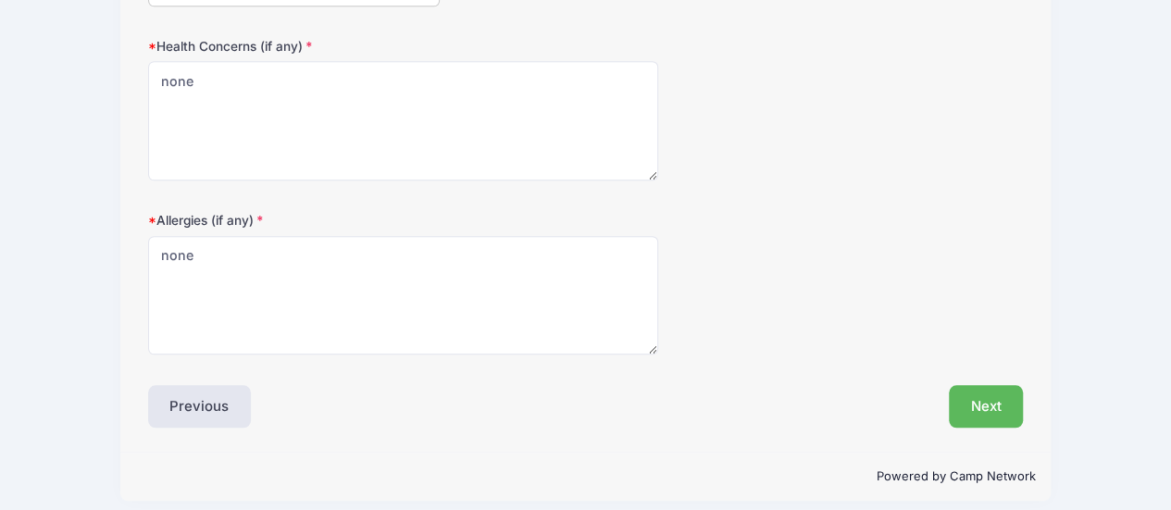
scroll to position [700, 0]
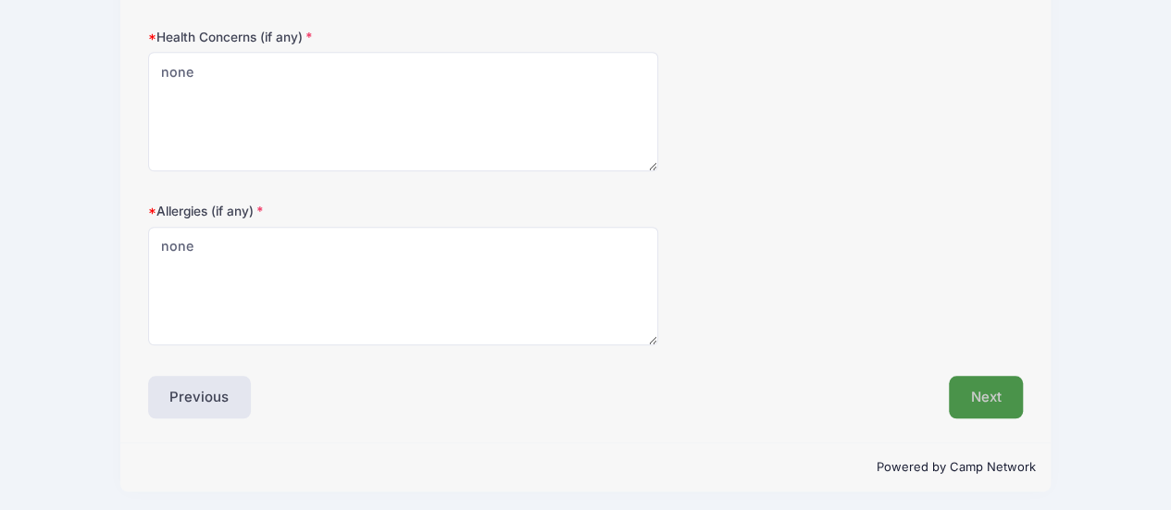
click at [1002, 394] on button "Next" at bounding box center [986, 397] width 75 height 43
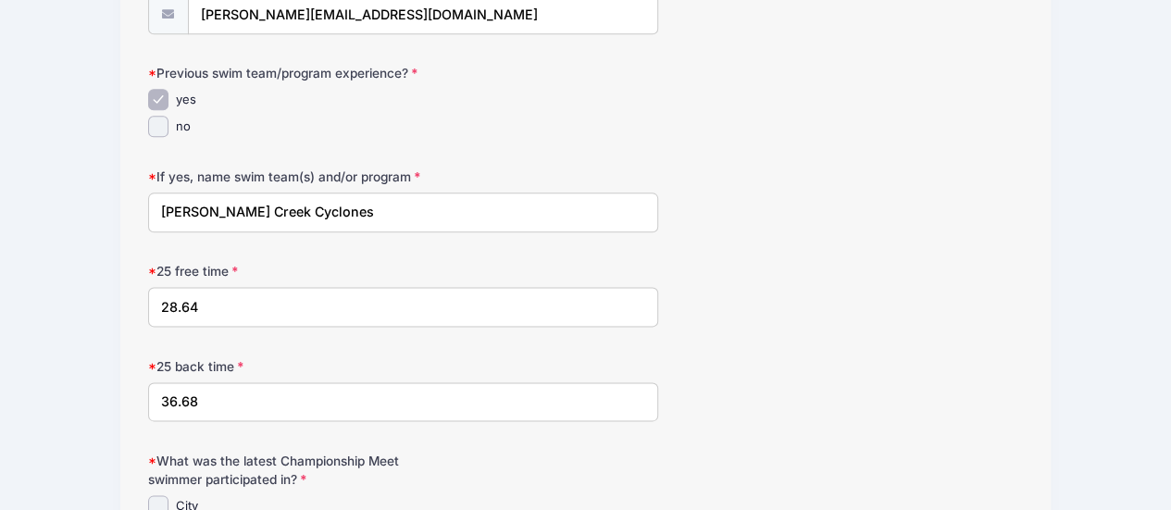
scroll to position [1385, 0]
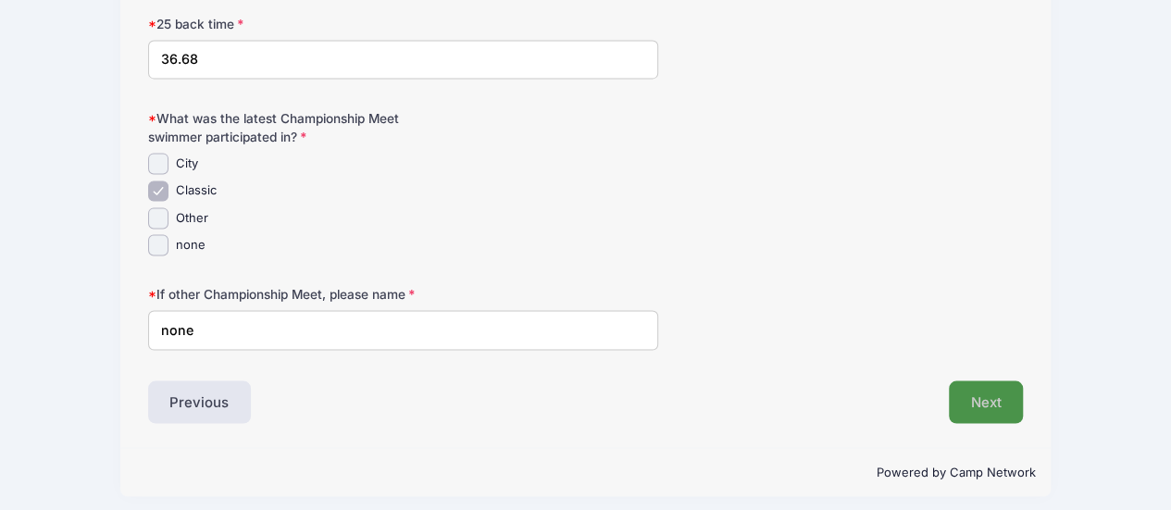
click at [991, 403] on button "Next" at bounding box center [986, 402] width 75 height 43
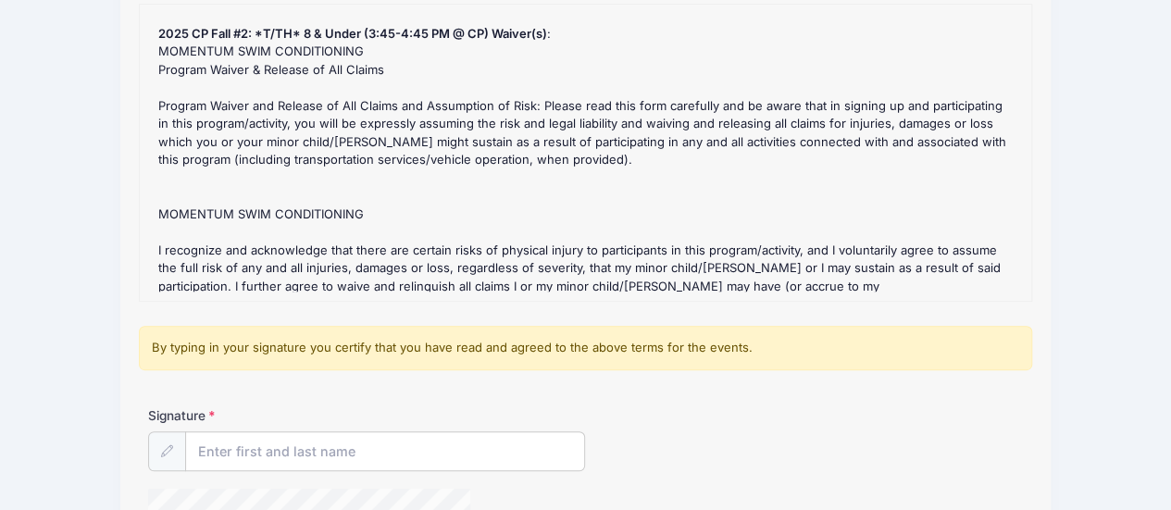
scroll to position [248, 0]
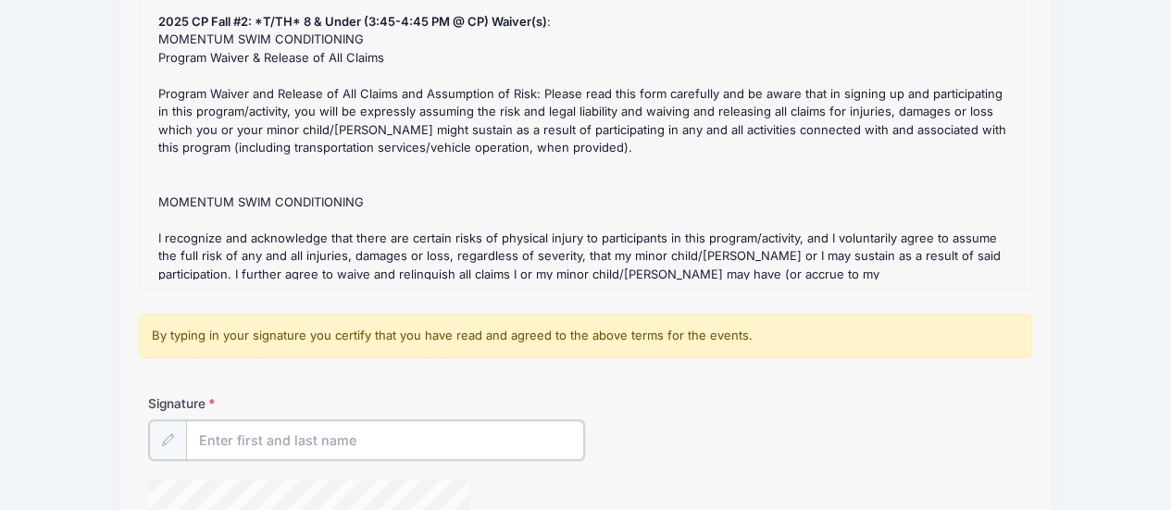
click at [258, 435] on input "Signature" at bounding box center [385, 440] width 399 height 40
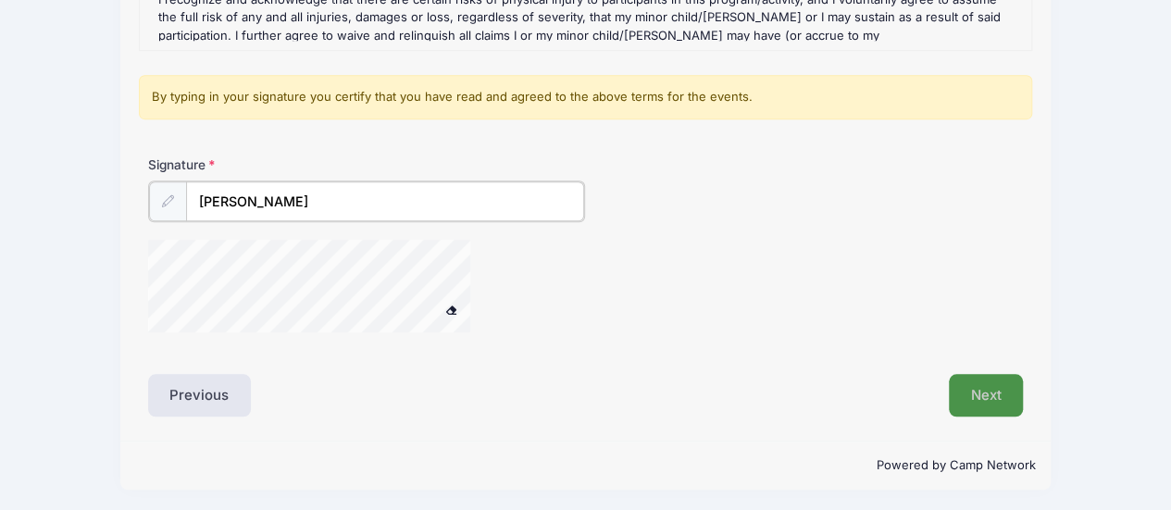
type input "[PERSON_NAME]"
click at [983, 390] on button "Next" at bounding box center [986, 393] width 75 height 43
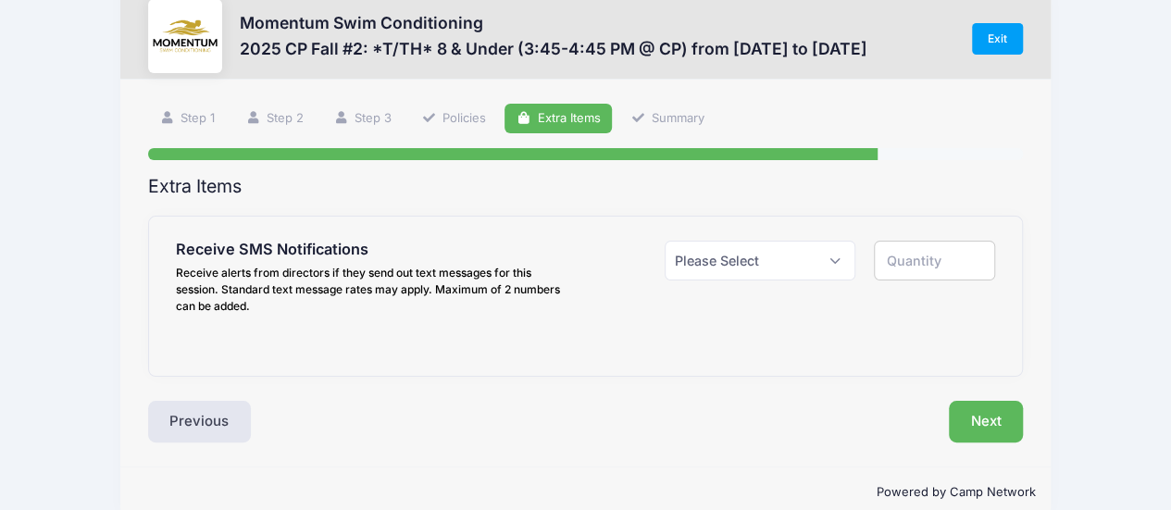
scroll to position [0, 0]
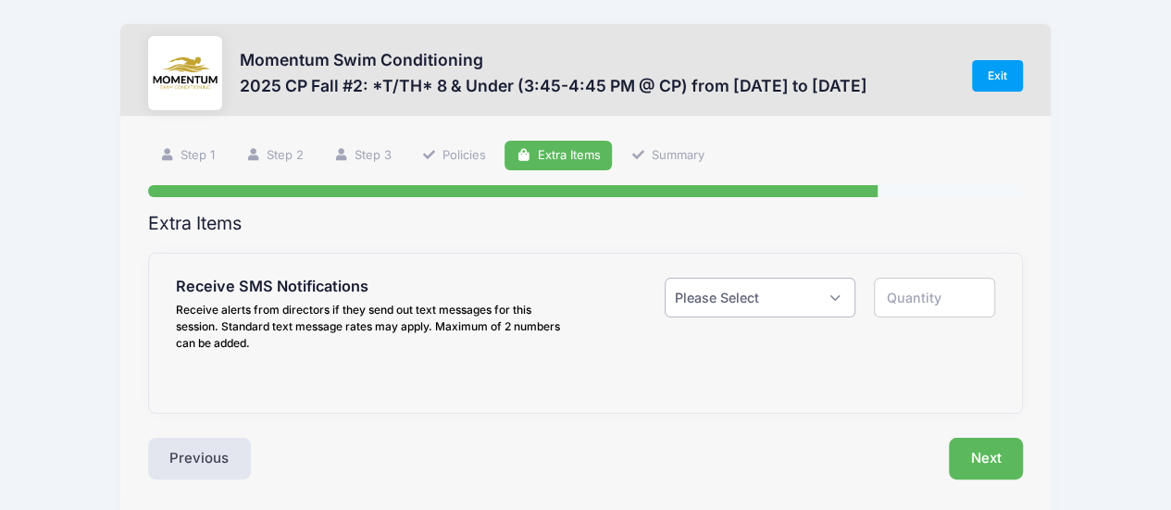
click at [835, 301] on select "Please Select Yes ($0.00) No" at bounding box center [761, 298] width 192 height 40
select select "1"
click at [665, 278] on select "Please Select Yes ($0.00) No" at bounding box center [761, 298] width 192 height 40
type input "1"
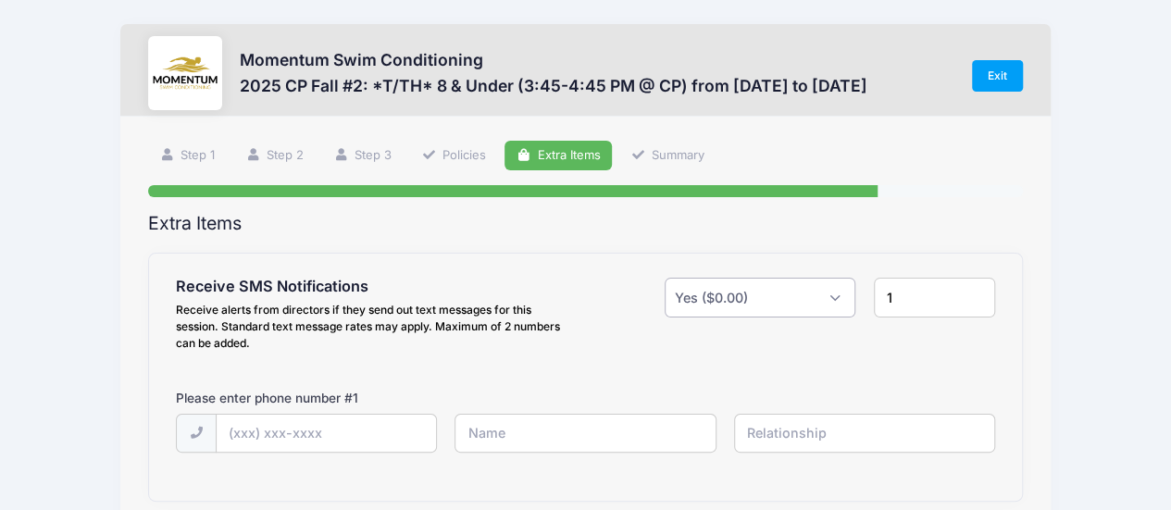
scroll to position [154, 0]
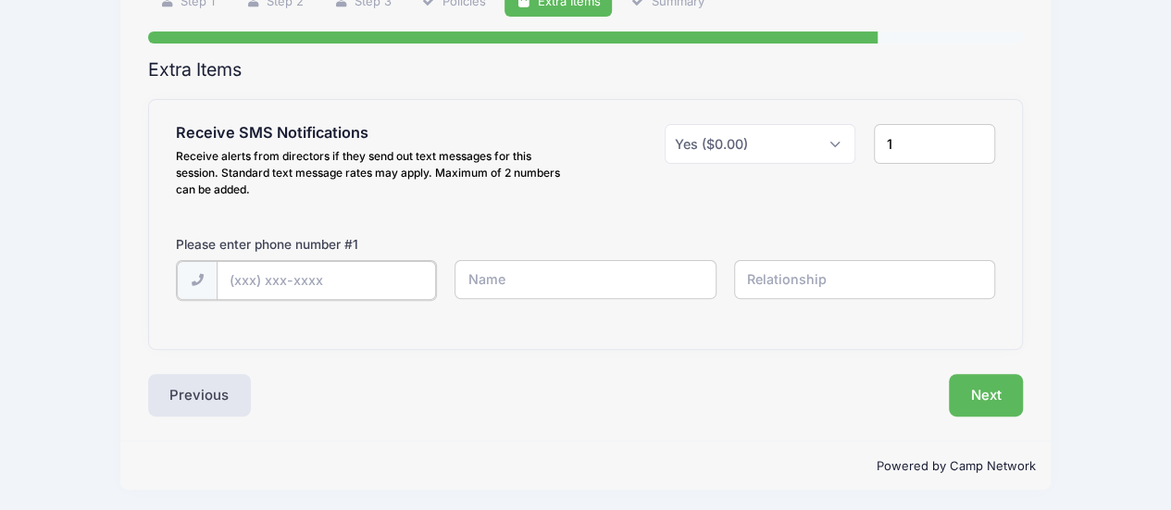
click at [303, 269] on input "text" at bounding box center [326, 281] width 219 height 40
type input "[PHONE_NUMBER]"
type input "[PERSON_NAME]"
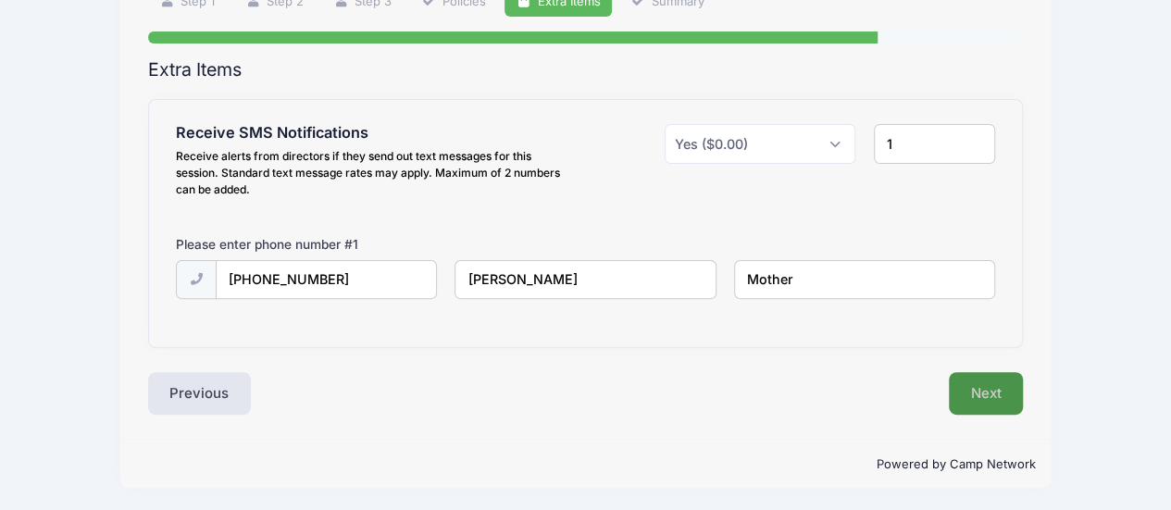
type input "Mother"
click at [982, 383] on button "Next" at bounding box center [986, 393] width 75 height 43
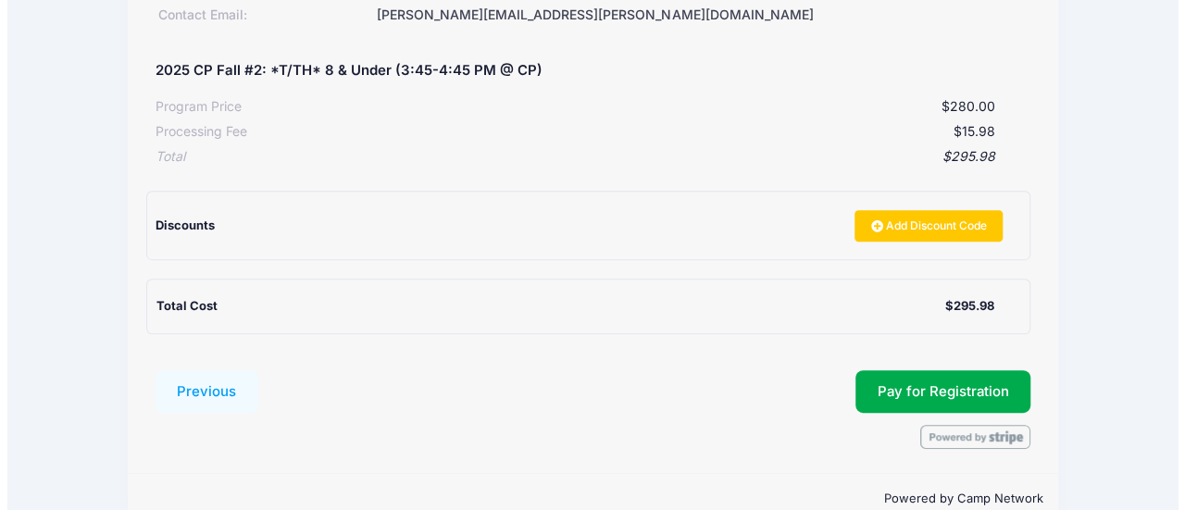
scroll to position [366, 0]
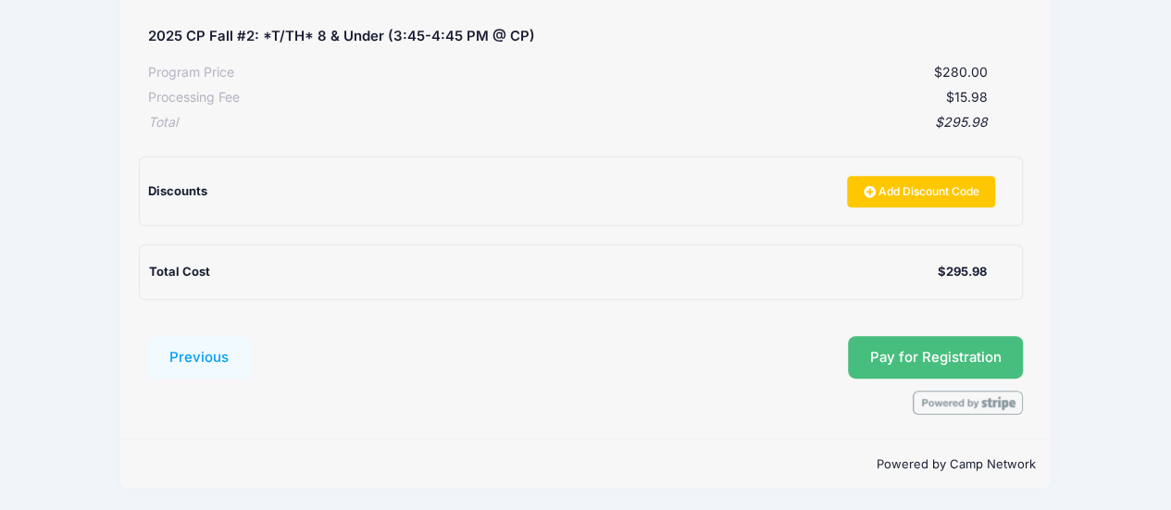
click at [966, 369] on button "Pay for Registration" at bounding box center [936, 357] width 176 height 43
